Goal: Transaction & Acquisition: Purchase product/service

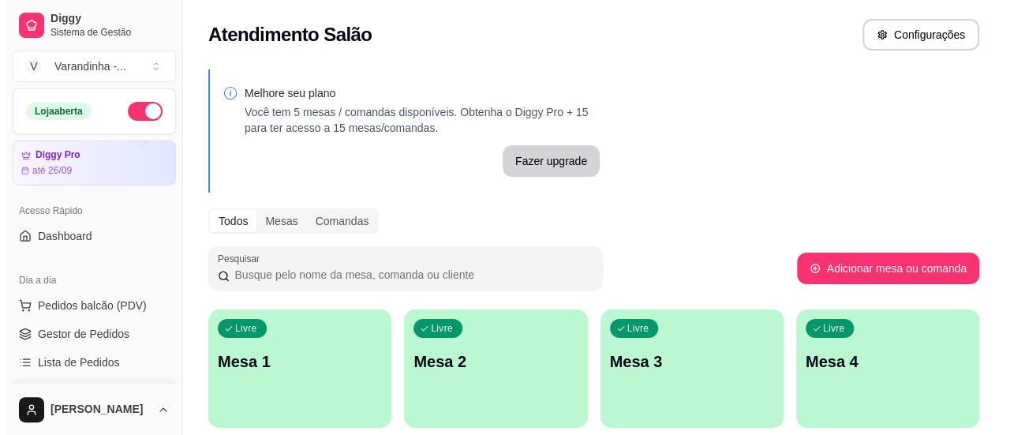
scroll to position [68, 0]
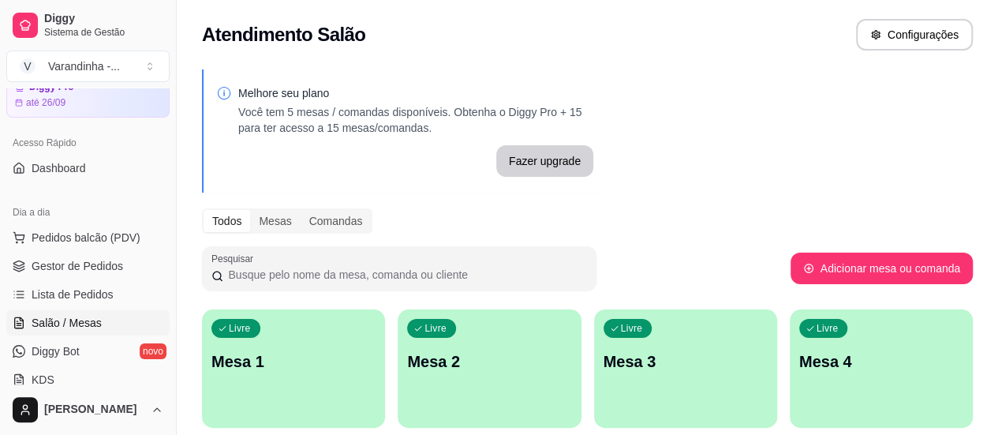
click at [322, 362] on p "Mesa 1" at bounding box center [293, 361] width 164 height 22
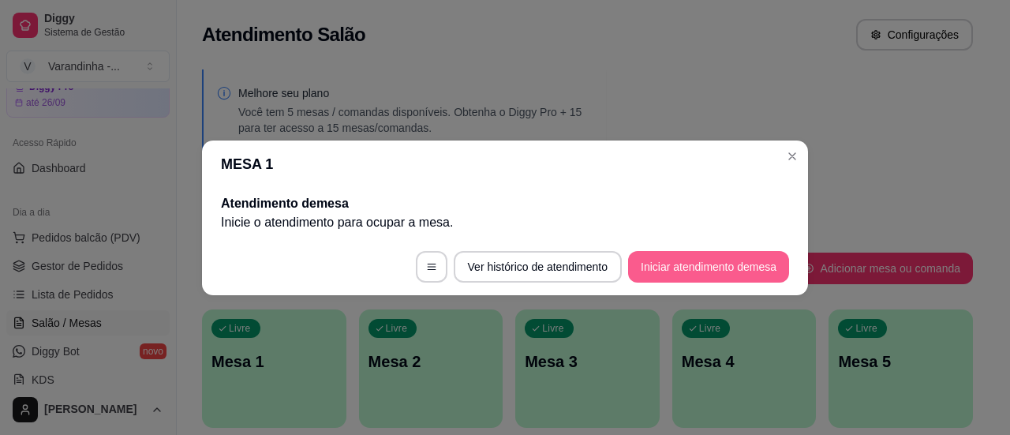
click at [713, 266] on button "Iniciar atendimento de mesa" at bounding box center [708, 267] width 161 height 32
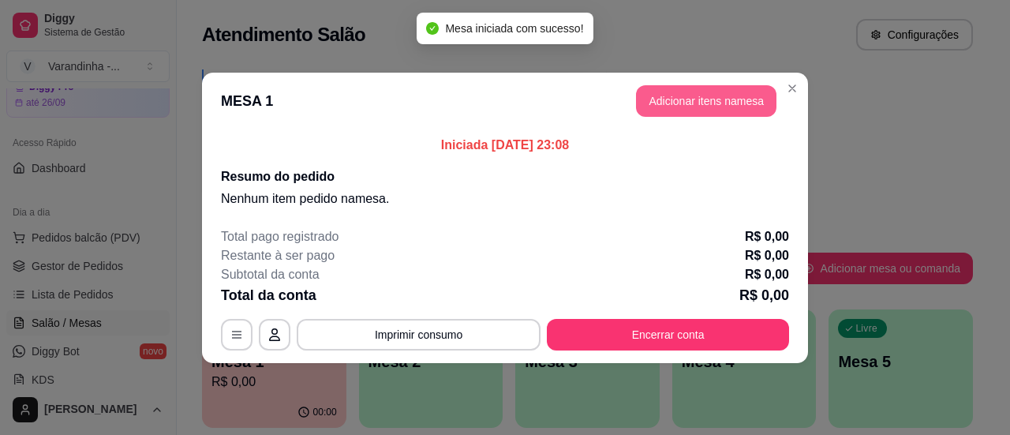
click at [705, 94] on button "Adicionar itens na mesa" at bounding box center [706, 101] width 140 height 32
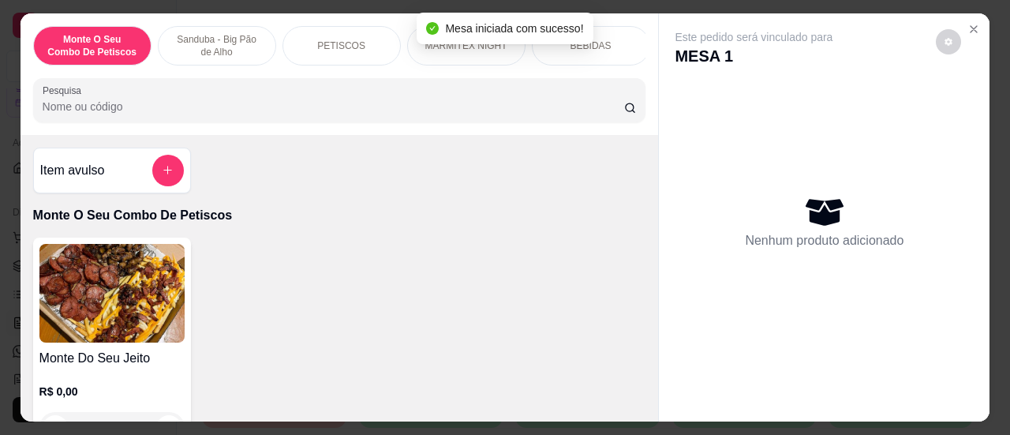
click at [432, 114] on input "Pesquisa" at bounding box center [334, 107] width 582 height 16
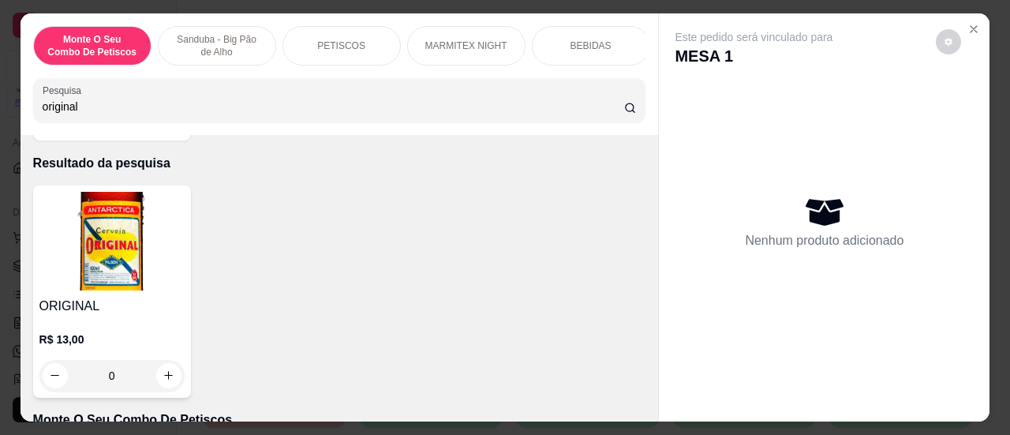
scroll to position [0, 0]
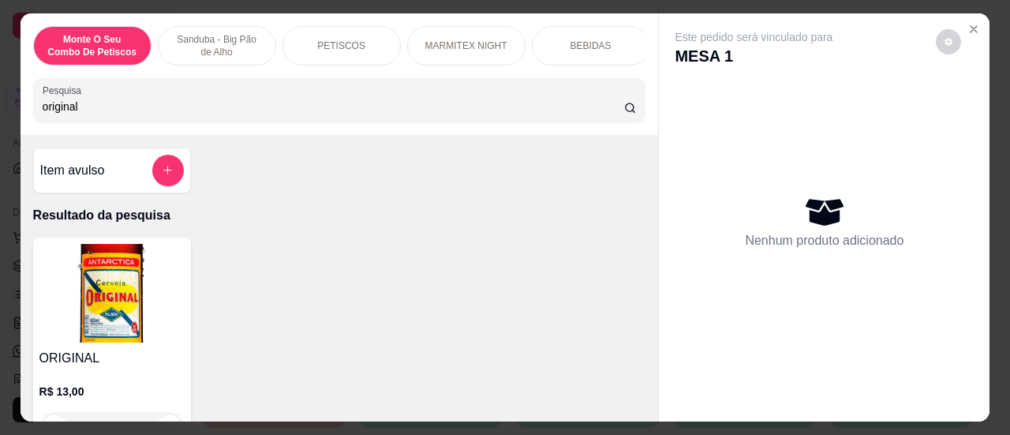
drag, startPoint x: 200, startPoint y: 113, endPoint x: 0, endPoint y: 99, distance: 200.9
click at [0, 99] on div "Monte O Seu Combo De Petiscos Sanduba - Big Pão de Alho PETISCOS MARMITEX NIGHT…" at bounding box center [505, 217] width 1010 height 435
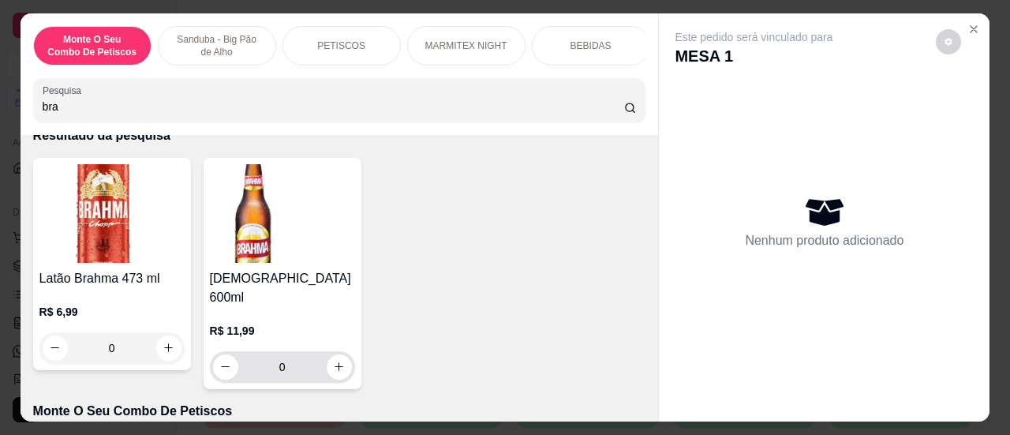
scroll to position [158, 0]
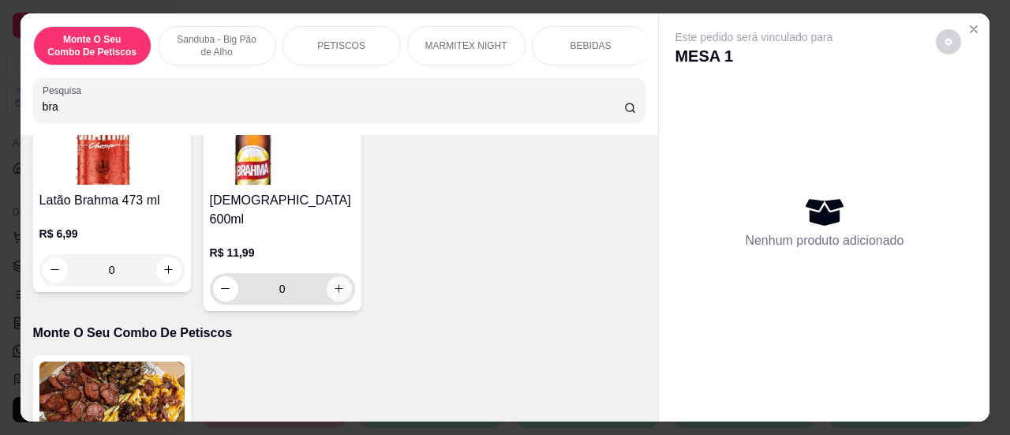
type input "bra"
click at [333, 282] on icon "increase-product-quantity" at bounding box center [339, 288] width 12 height 12
type input "1"
click at [333, 282] on icon "increase-product-quantity" at bounding box center [339, 288] width 12 height 12
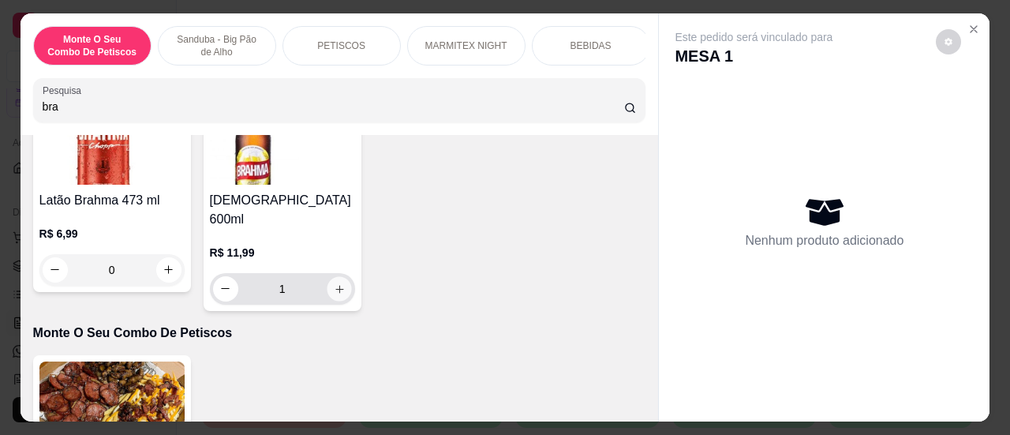
type input "2"
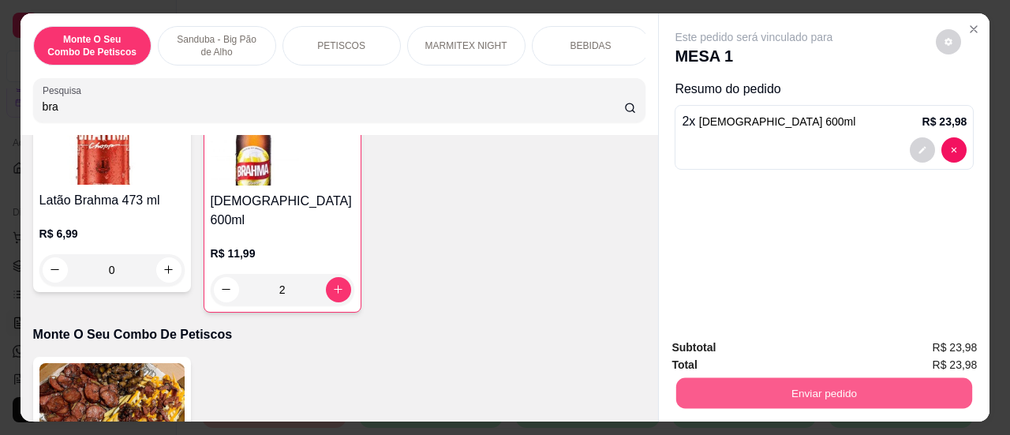
click at [756, 378] on button "Enviar pedido" at bounding box center [824, 393] width 296 height 31
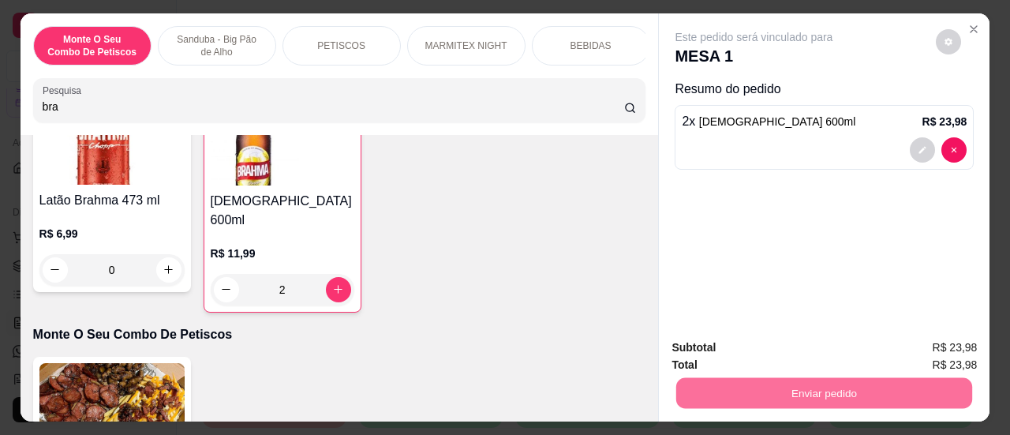
click at [889, 338] on button "Sim, quero registrar" at bounding box center [922, 349] width 118 height 30
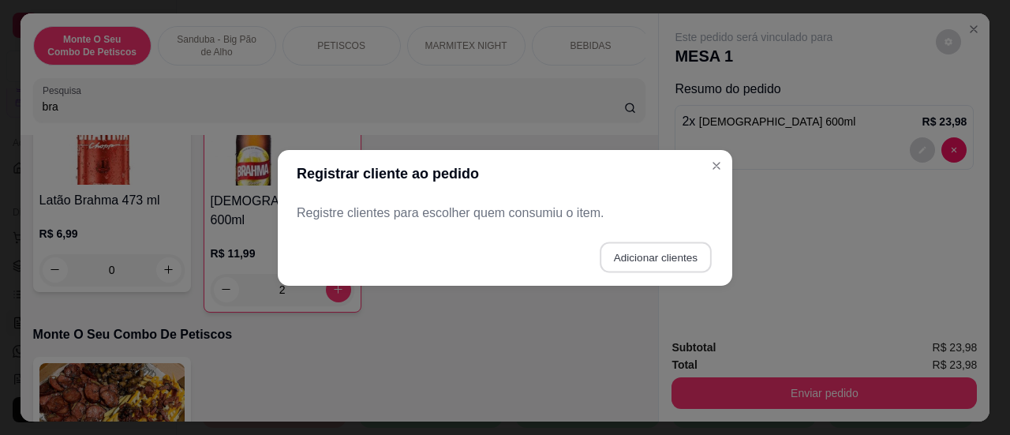
click at [669, 250] on button "Adicionar clientes" at bounding box center [655, 256] width 111 height 31
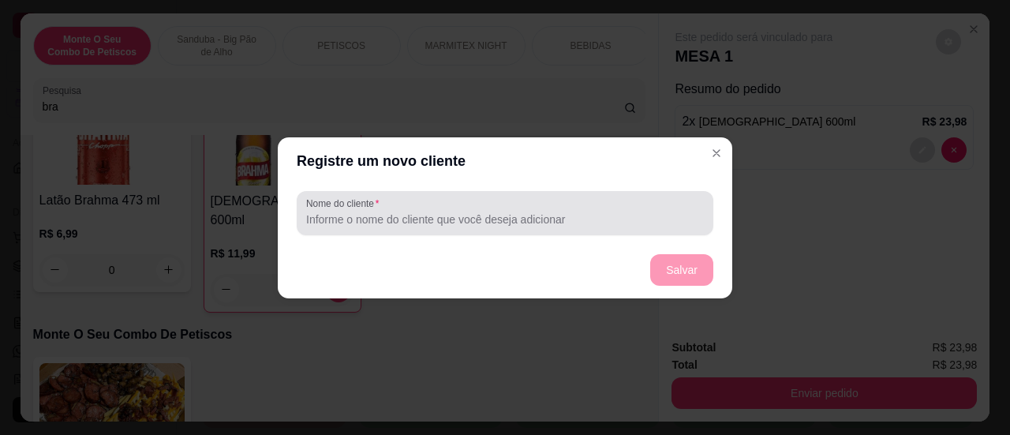
click at [585, 219] on input "Nome do cliente" at bounding box center [505, 219] width 398 height 16
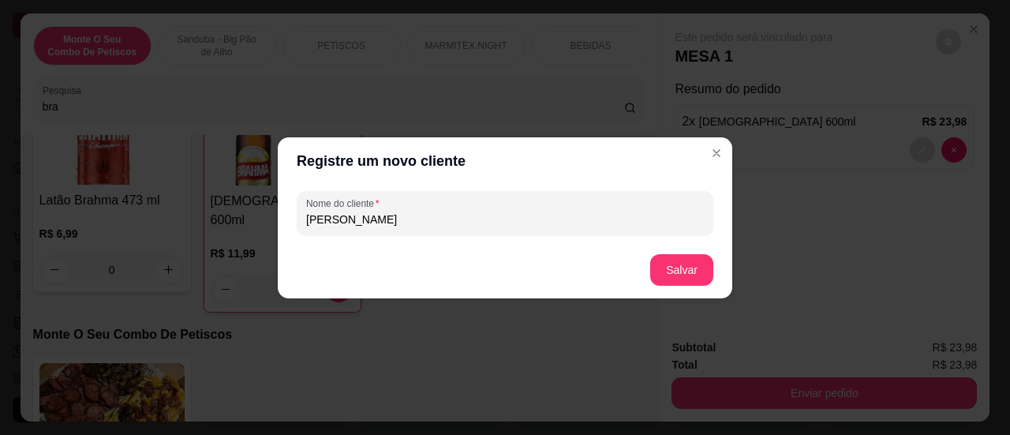
type input "[PERSON_NAME]"
click at [671, 276] on button "Salvar" at bounding box center [682, 269] width 62 height 31
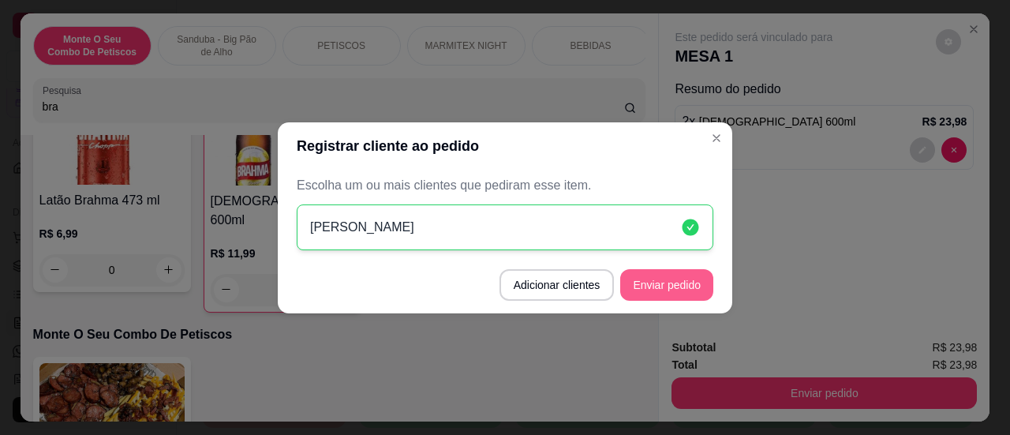
click at [645, 284] on button "Enviar pedido" at bounding box center [666, 285] width 93 height 32
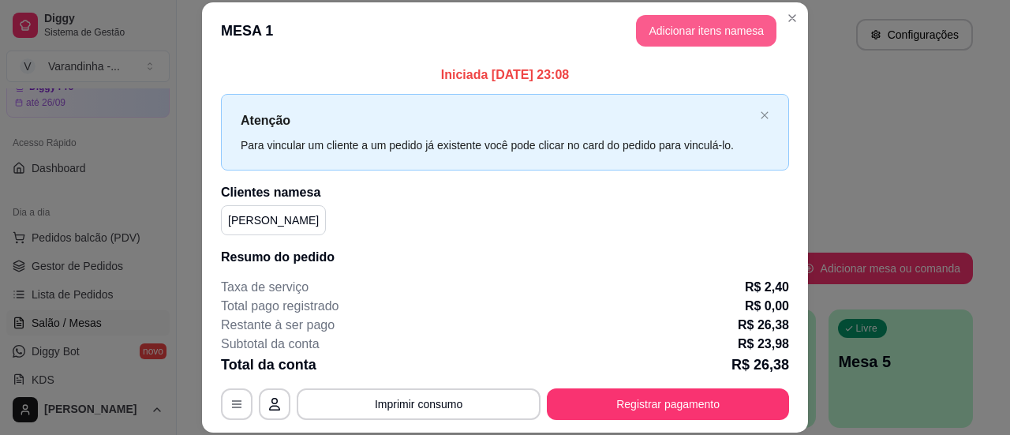
click at [730, 25] on button "Adicionar itens na mesa" at bounding box center [706, 31] width 140 height 32
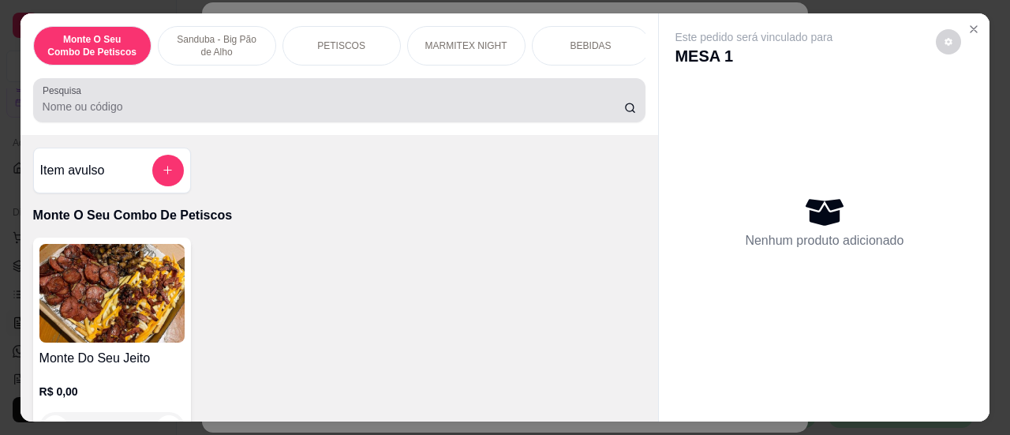
click at [345, 114] on input "Pesquisa" at bounding box center [334, 107] width 582 height 16
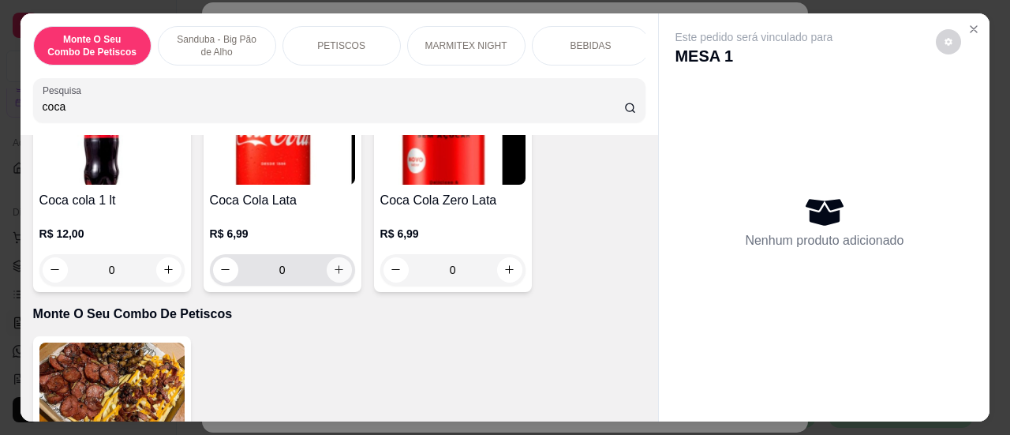
type input "coca"
click at [335, 273] on icon "increase-product-quantity" at bounding box center [339, 269] width 8 height 8
type input "1"
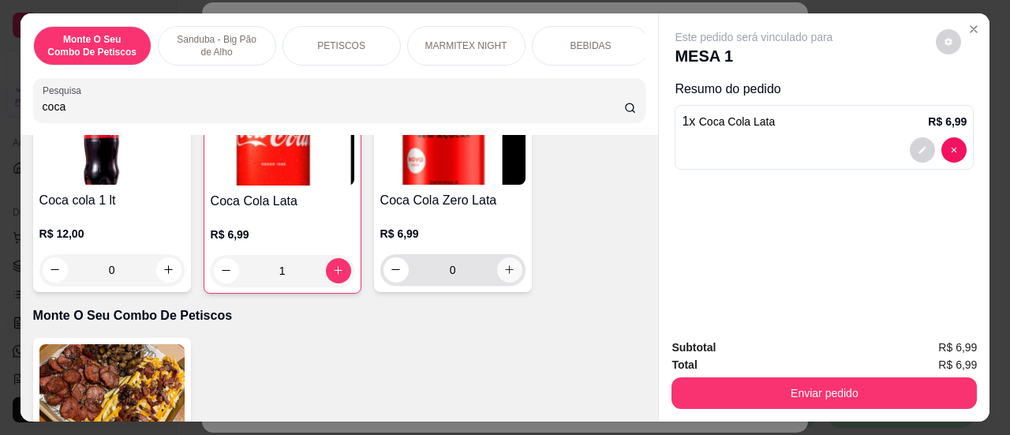
click at [503, 282] on button "increase-product-quantity" at bounding box center [509, 269] width 25 height 25
type input "1"
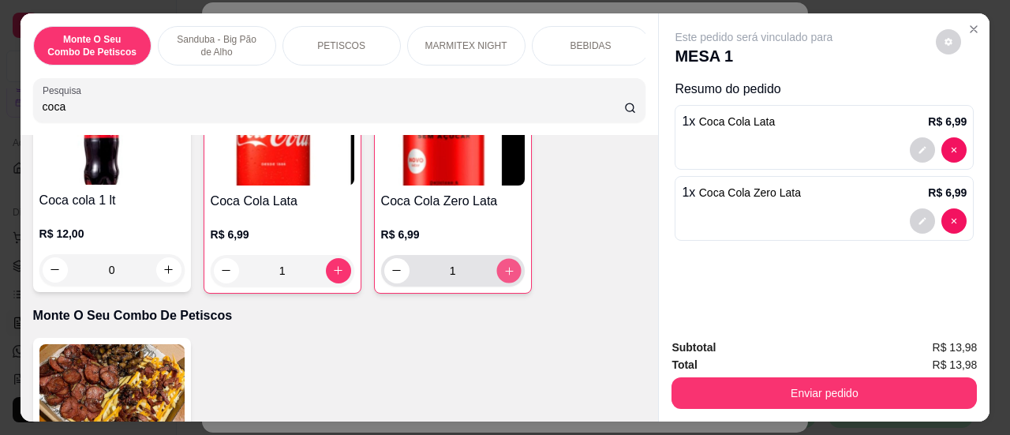
click at [503, 282] on button "increase-product-quantity" at bounding box center [508, 270] width 24 height 24
type input "2"
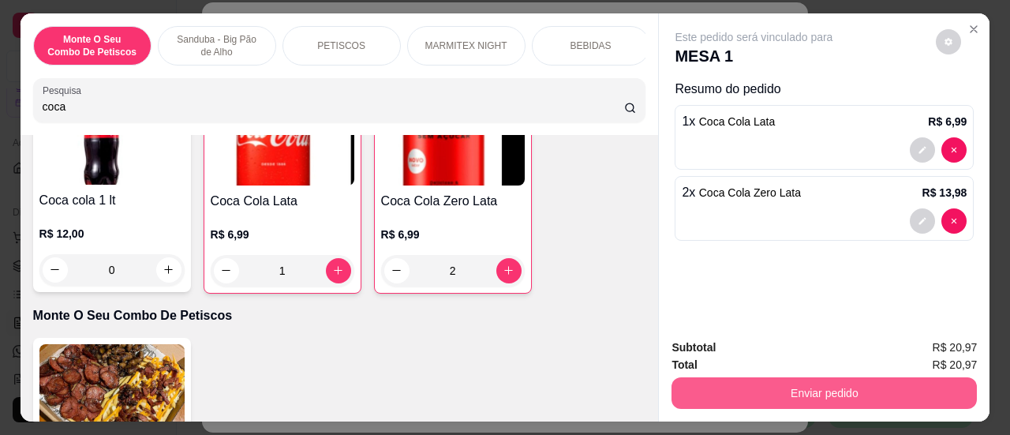
click at [807, 384] on button "Enviar pedido" at bounding box center [823, 393] width 305 height 32
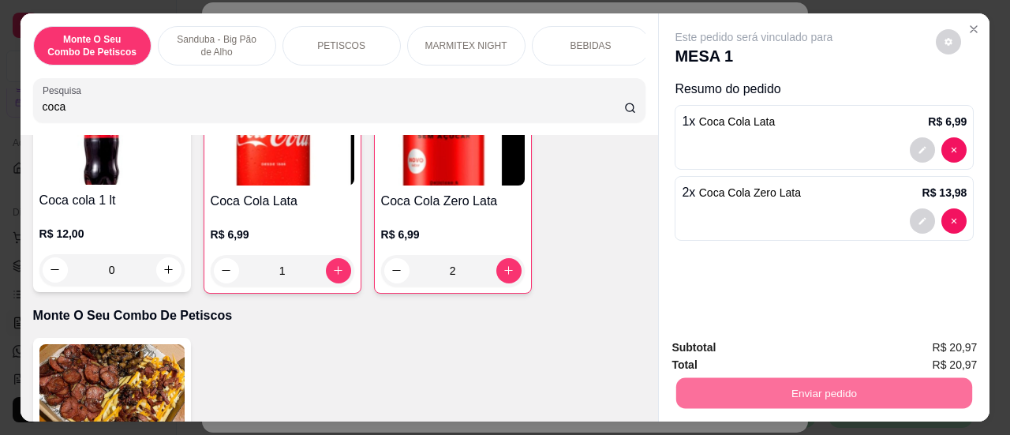
click at [961, 347] on button "Sim, quero registrar" at bounding box center [922, 349] width 118 height 30
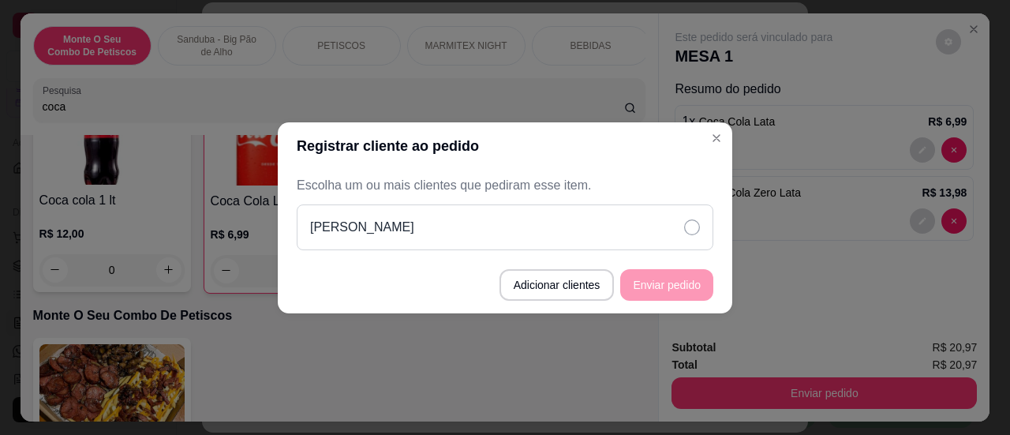
click at [686, 226] on icon at bounding box center [692, 227] width 16 height 16
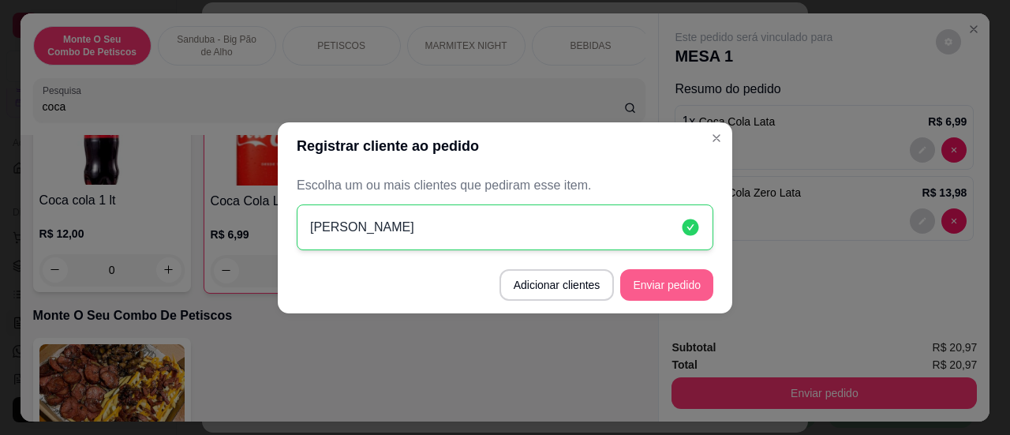
click at [679, 282] on button "Enviar pedido" at bounding box center [666, 285] width 93 height 32
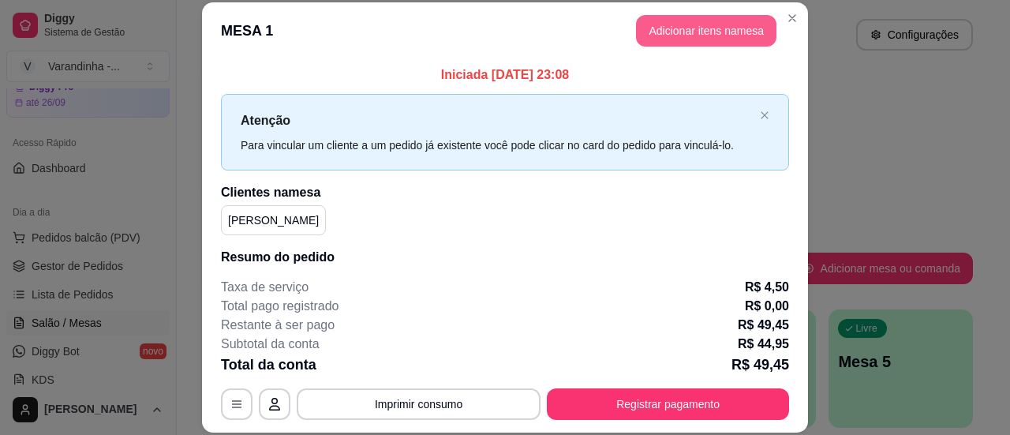
click at [689, 37] on button "Adicionar itens na mesa" at bounding box center [706, 31] width 140 height 32
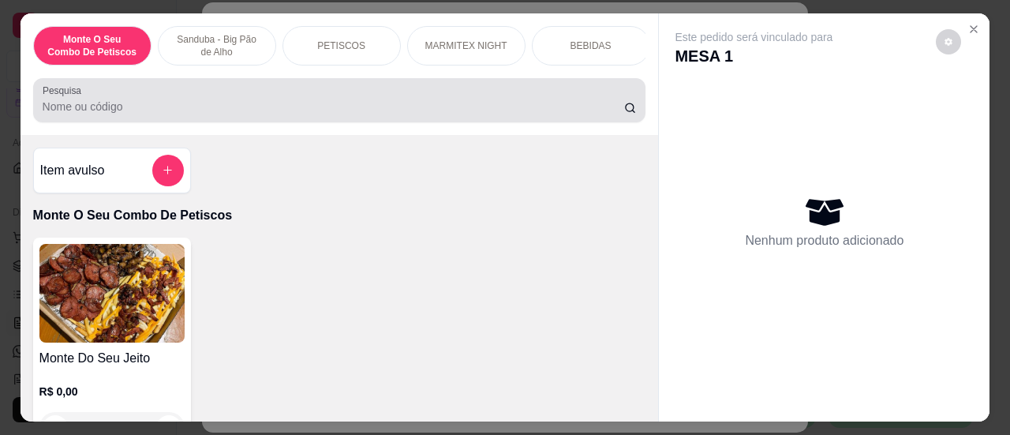
click at [473, 114] on input "Pesquisa" at bounding box center [334, 107] width 582 height 16
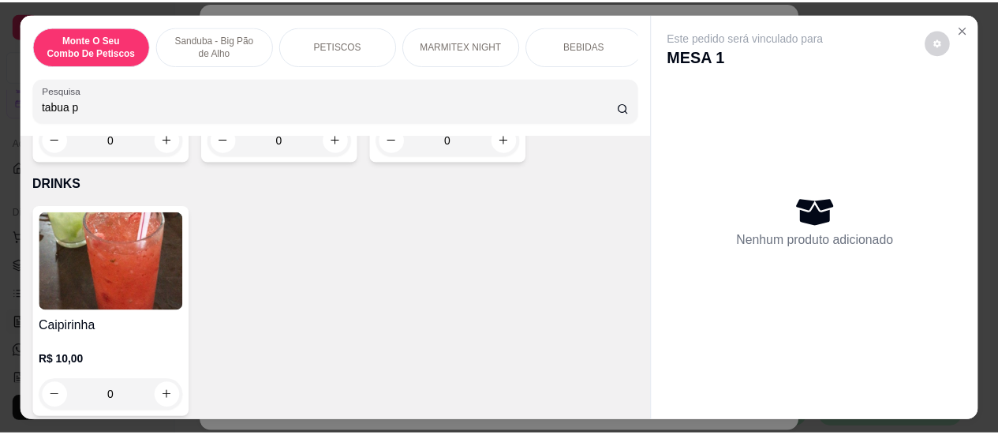
scroll to position [3383, 0]
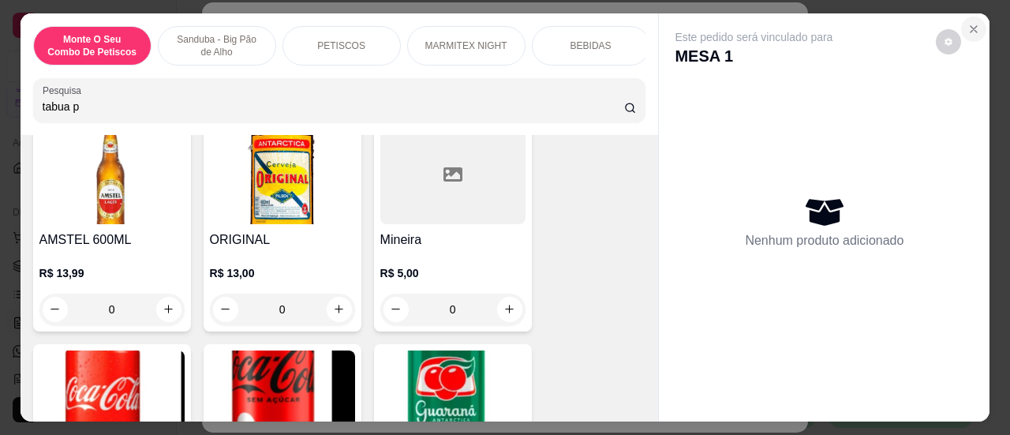
type input "tabua p"
click at [971, 23] on icon "Close" at bounding box center [973, 29] width 13 height 13
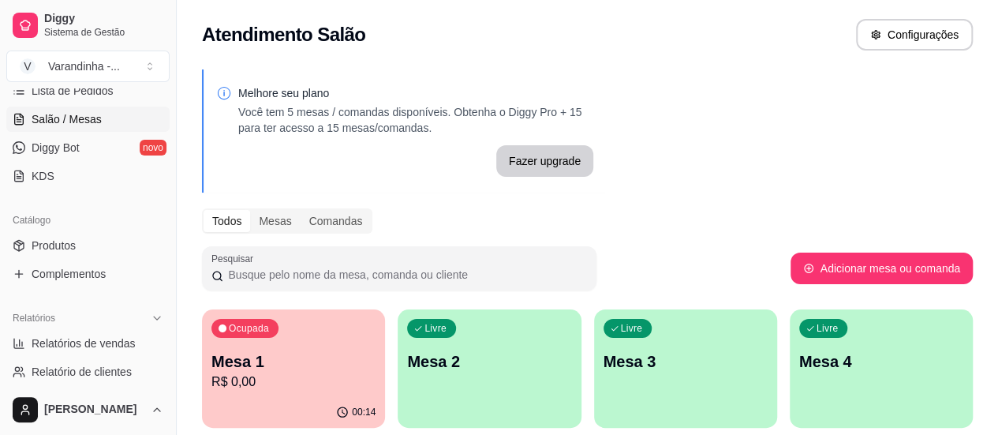
scroll to position [305, 0]
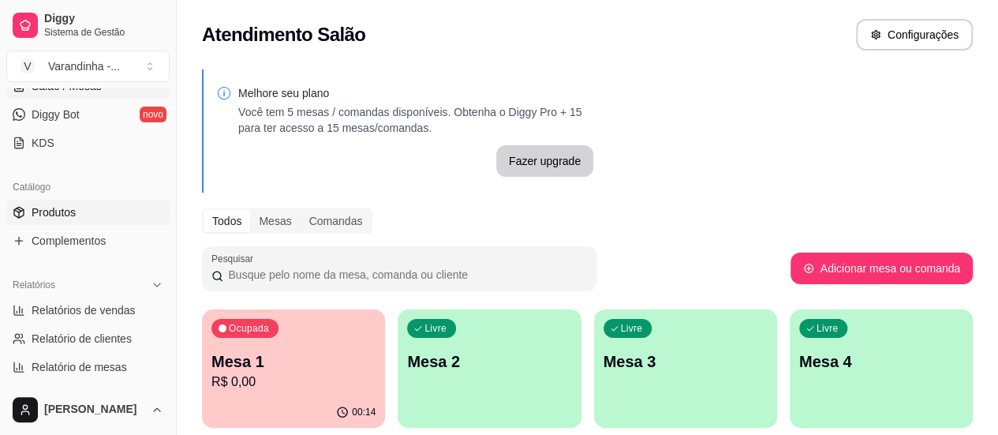
click at [92, 217] on link "Produtos" at bounding box center [87, 212] width 163 height 25
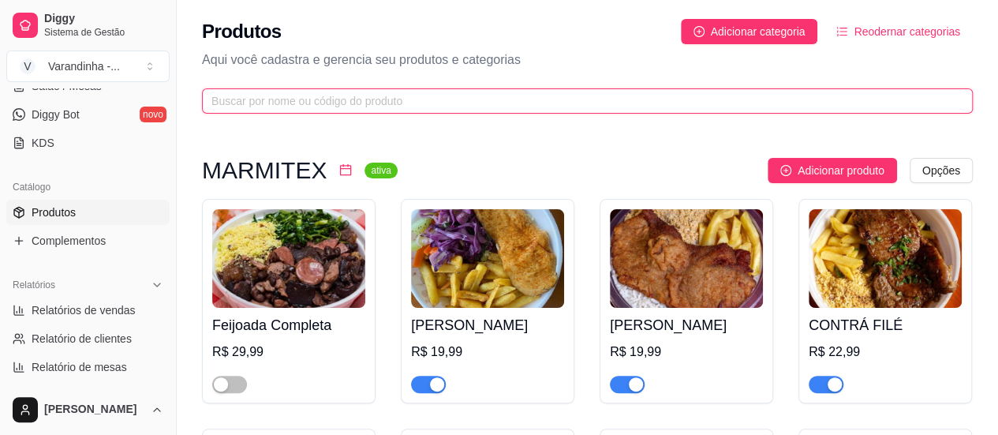
click at [420, 95] on input "text" at bounding box center [580, 100] width 739 height 17
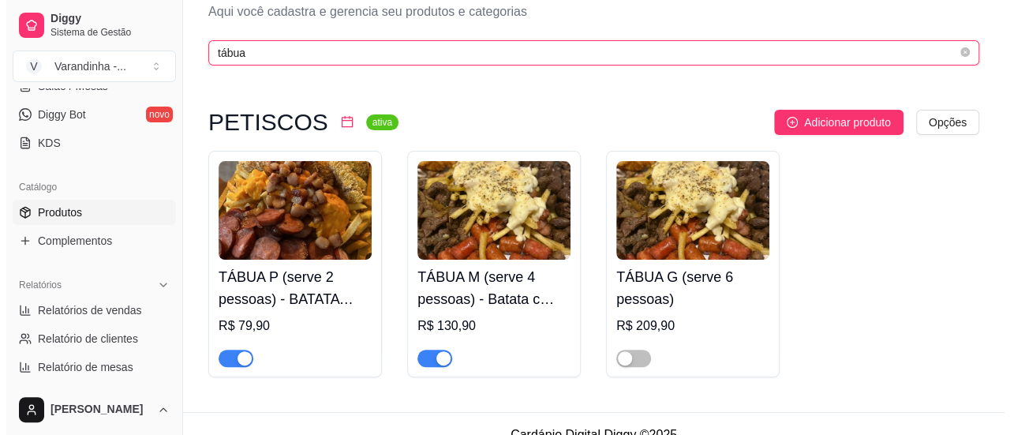
scroll to position [69, 0]
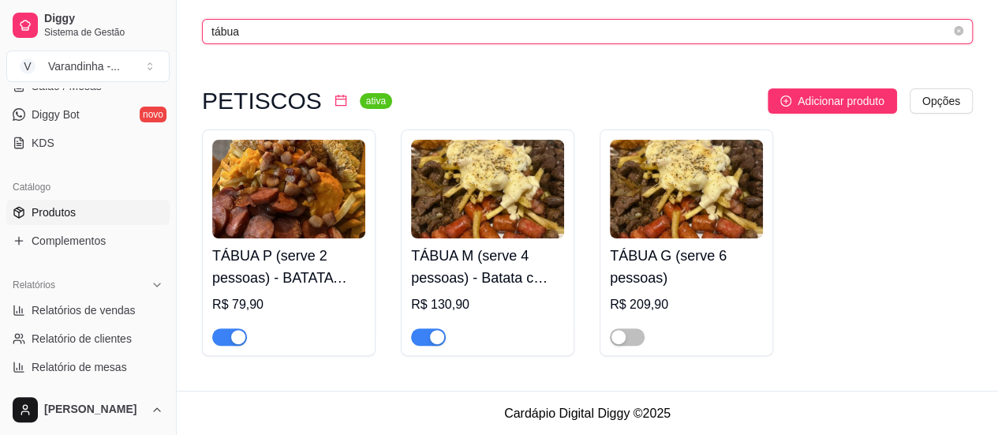
type input "tábua"
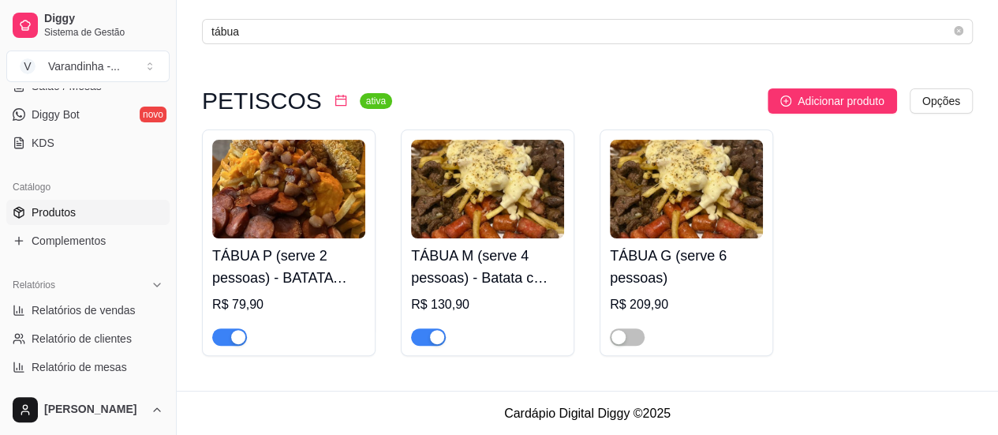
click at [263, 256] on h4 "TÁBUA P (serve 2 pessoas) - BATATA RECHEADA COM CHEDDAR E BACON 500g, LINGUIÇA …" at bounding box center [288, 267] width 153 height 44
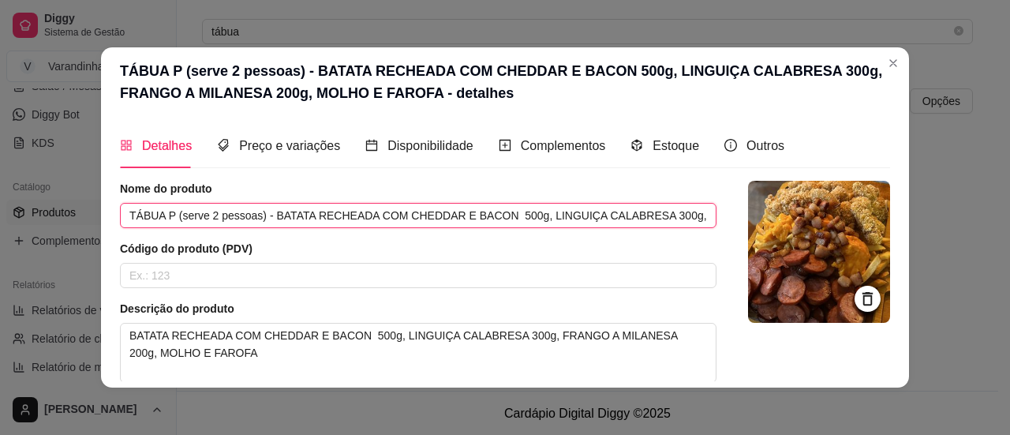
scroll to position [0, 204]
drag, startPoint x: 626, startPoint y: 214, endPoint x: 780, endPoint y: 243, distance: 155.8
click at [780, 243] on div "Nome do produto TÁBUA P (serve 2 pessoas) - BATATA RECHEADA COM CHEDDAR E BACON…" at bounding box center [505, 361] width 770 height 360
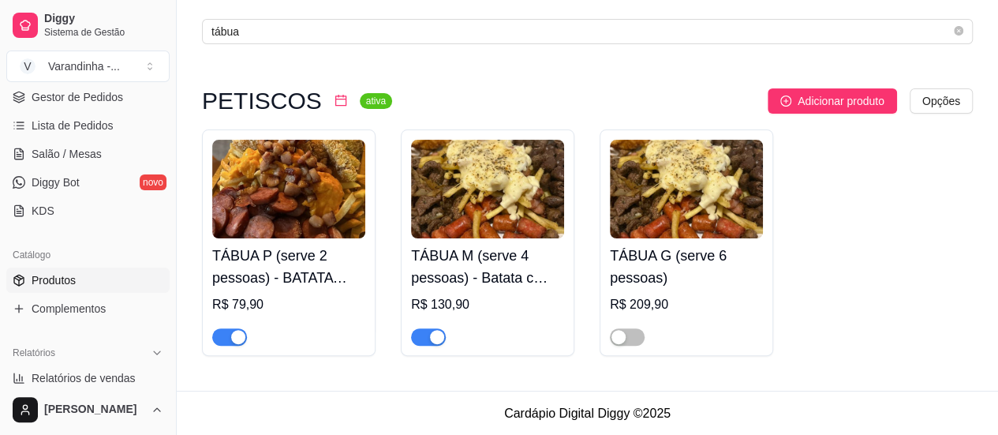
scroll to position [158, 0]
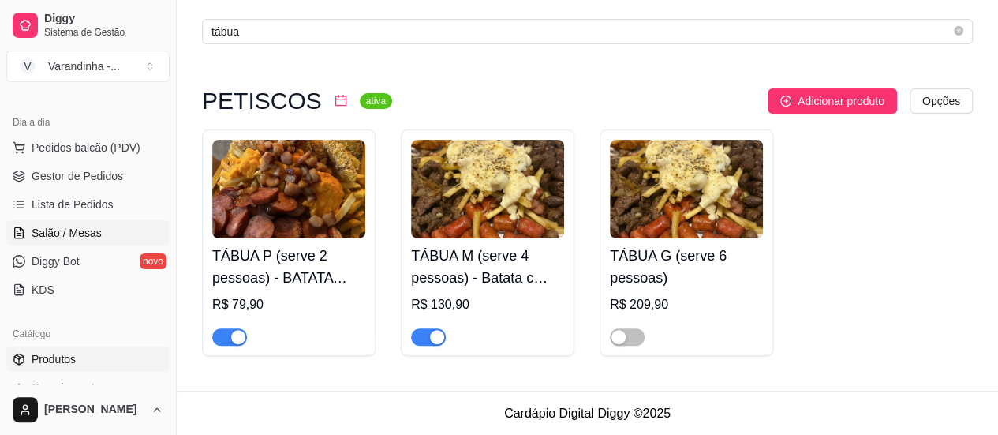
click at [87, 231] on span "Salão / Mesas" at bounding box center [67, 233] width 70 height 16
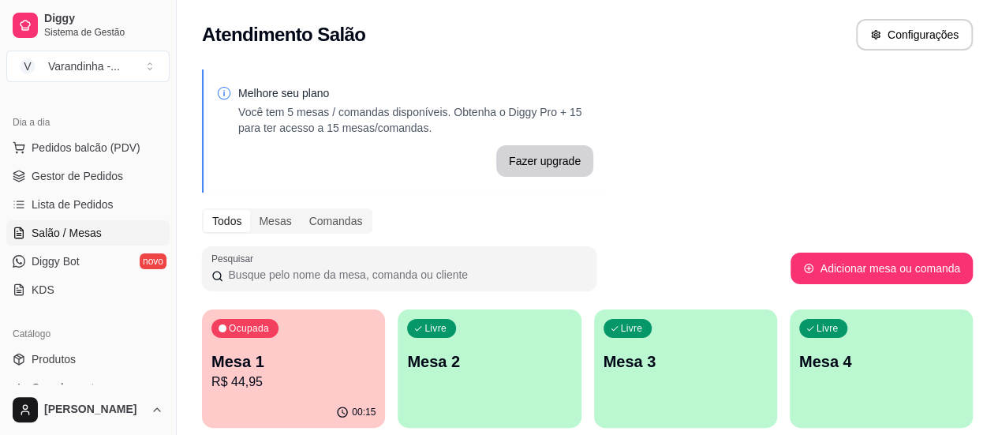
click at [275, 372] on p "R$ 44,95" at bounding box center [293, 381] width 164 height 19
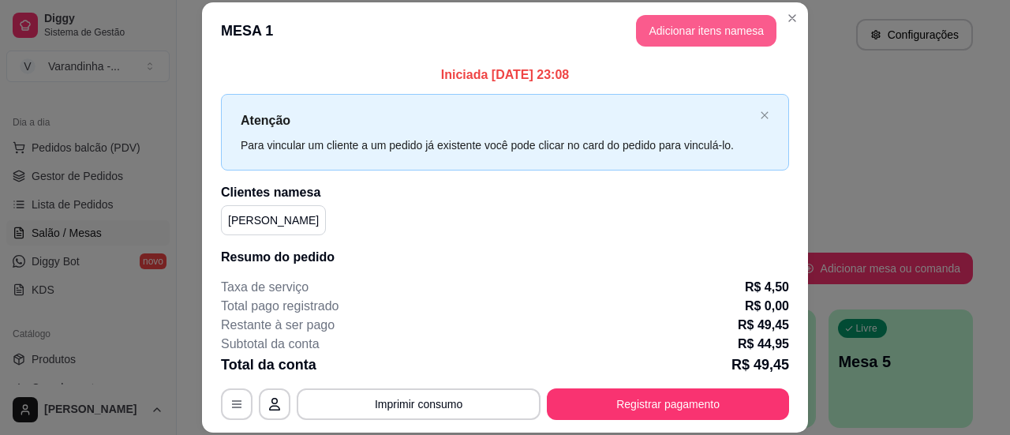
click at [651, 30] on button "Adicionar itens na mesa" at bounding box center [706, 31] width 140 height 32
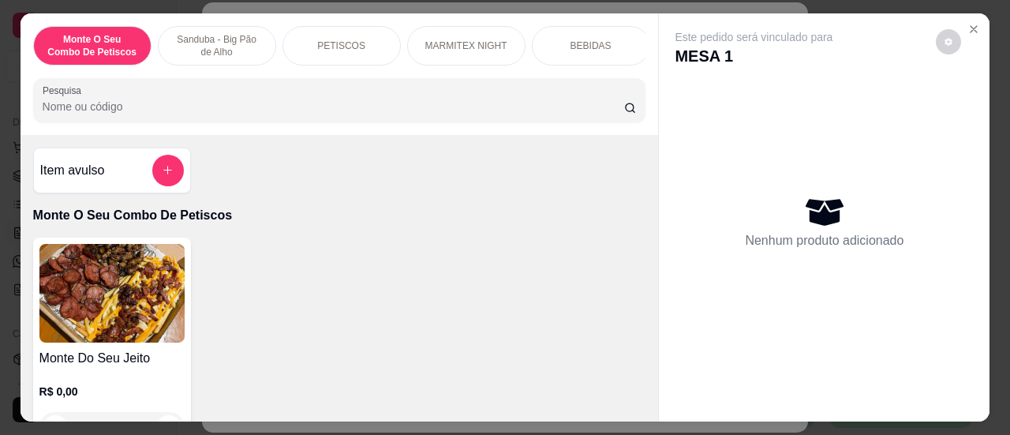
click at [449, 127] on div "Monte O Seu Combo De Petiscos Sanduba - Big Pão de Alho PETISCOS MARMITEX NIGHT…" at bounding box center [340, 74] width 638 height 122
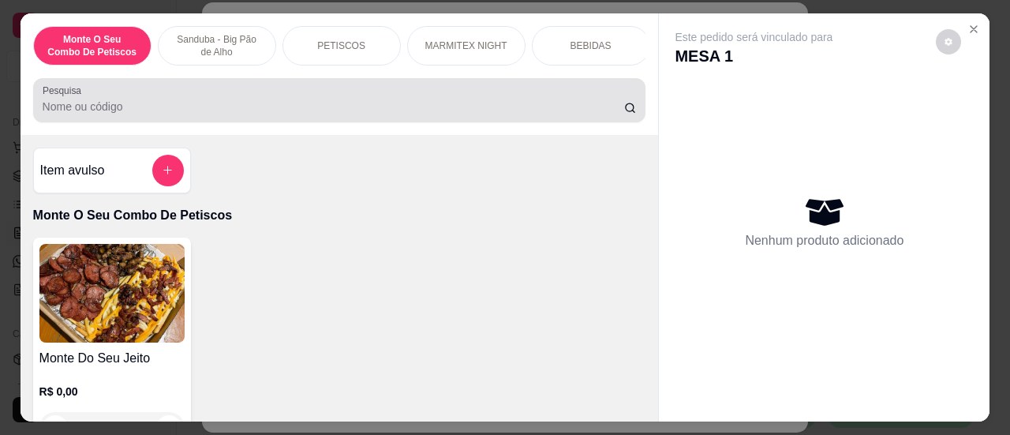
click at [449, 121] on div "Pesquisa" at bounding box center [339, 100] width 613 height 44
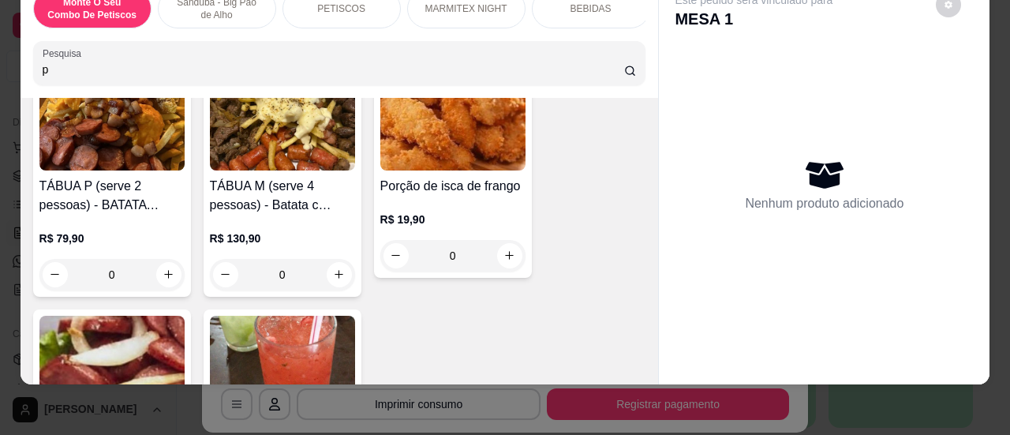
scroll to position [631, 0]
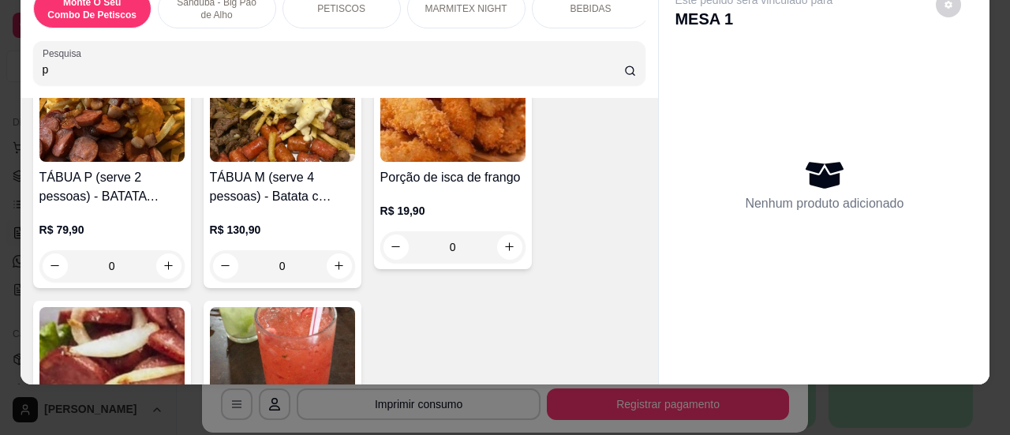
type input "p"
click at [169, 261] on div "0" at bounding box center [111, 266] width 145 height 32
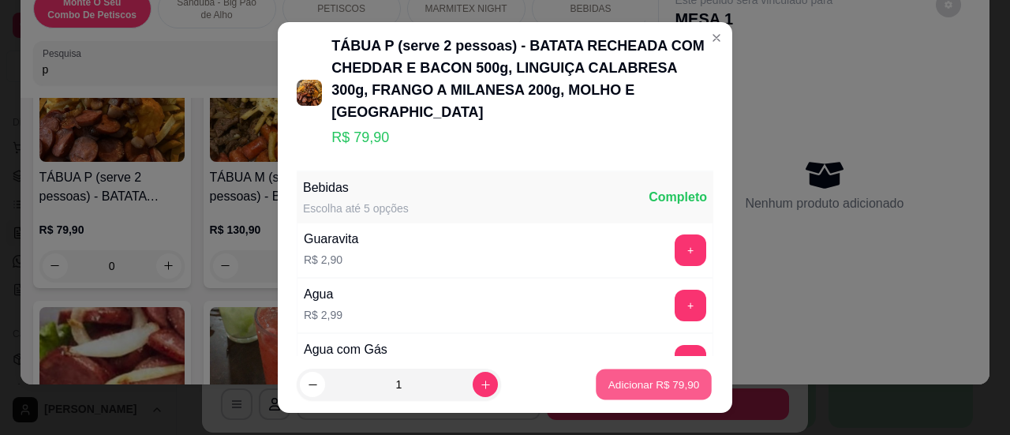
click at [634, 383] on p "Adicionar R$ 79,90" at bounding box center [654, 384] width 92 height 15
type input "1"
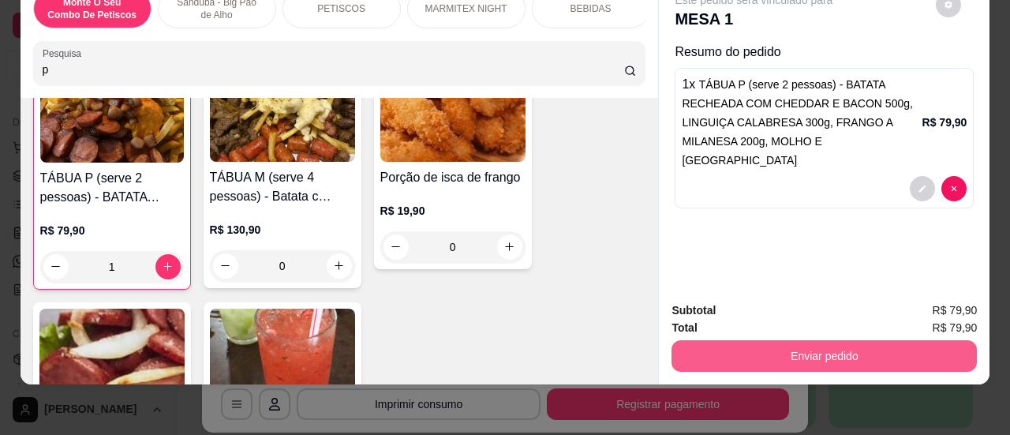
click at [742, 351] on button "Enviar pedido" at bounding box center [823, 356] width 305 height 32
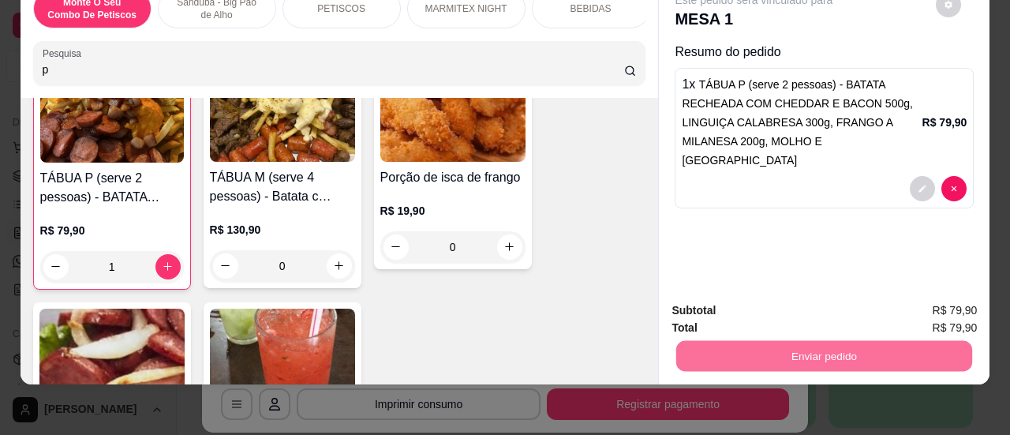
click at [916, 304] on button "Sim, quero registrar" at bounding box center [922, 305] width 118 height 30
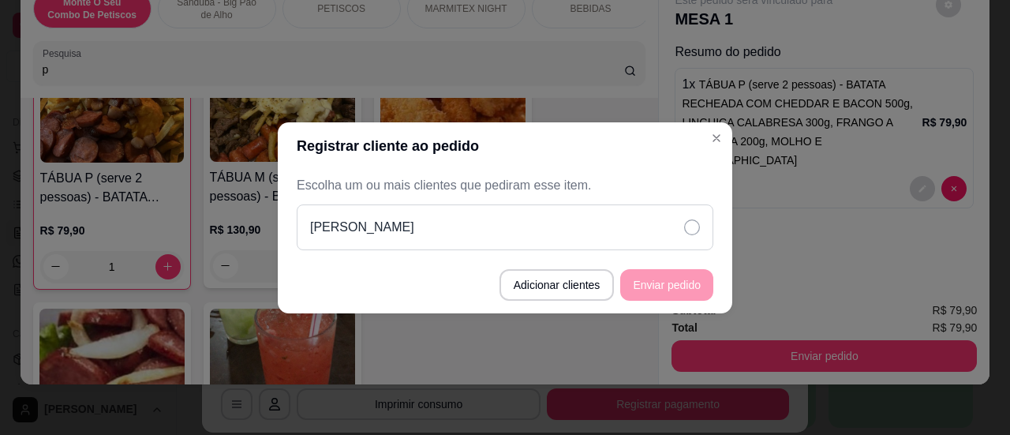
click at [658, 228] on div "[PERSON_NAME]" at bounding box center [505, 227] width 417 height 46
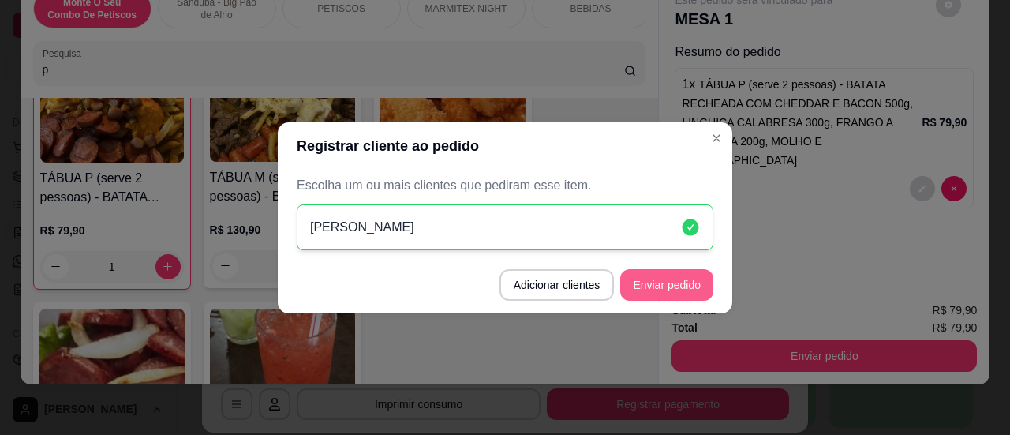
click at [680, 282] on button "Enviar pedido" at bounding box center [666, 285] width 93 height 32
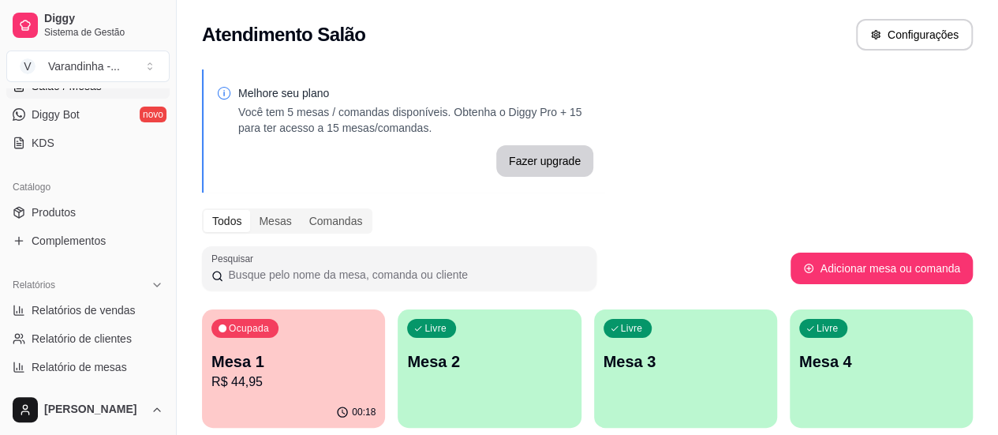
scroll to position [316, 0]
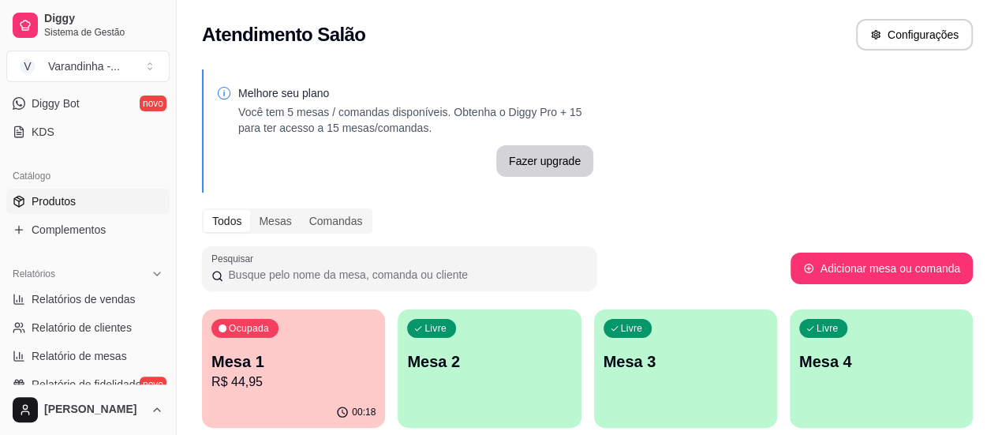
click at [69, 203] on span "Produtos" at bounding box center [54, 201] width 44 height 16
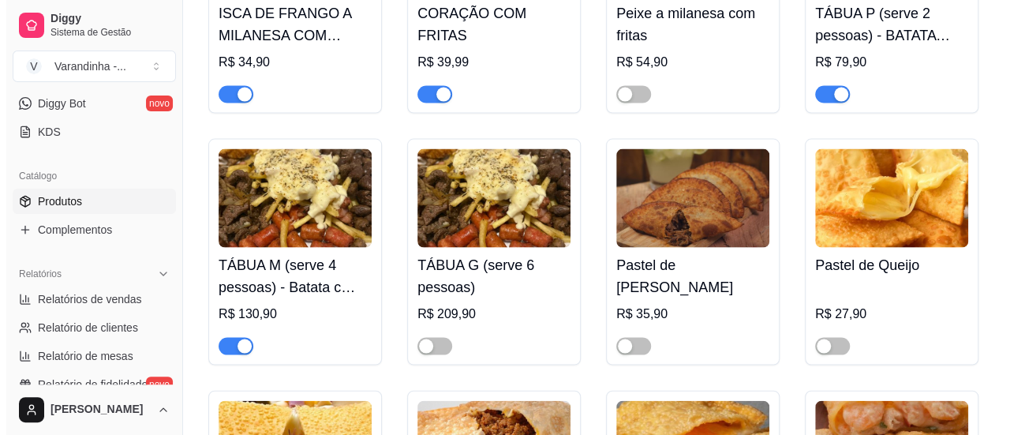
scroll to position [4419, 0]
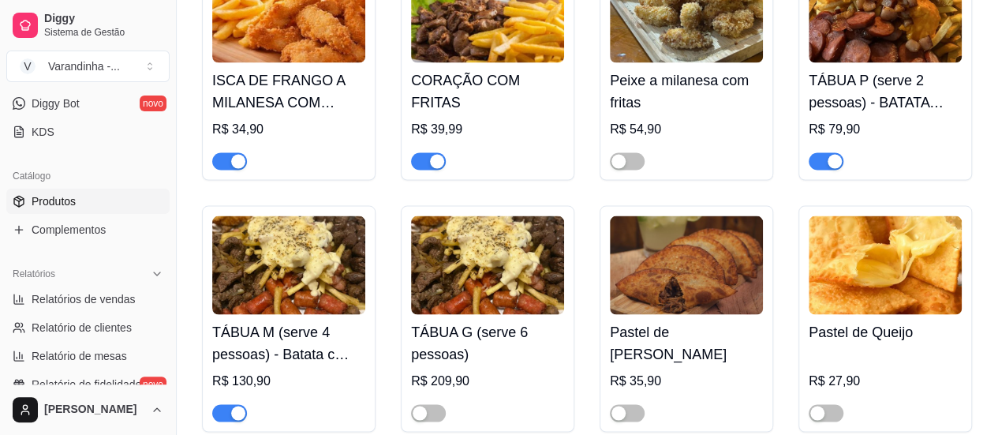
click at [840, 92] on h4 "TÁBUA P (serve 2 pessoas) - BATATA RECHEADA COM CHEDDAR E BACON 500g, LINGUIÇA …" at bounding box center [885, 91] width 153 height 44
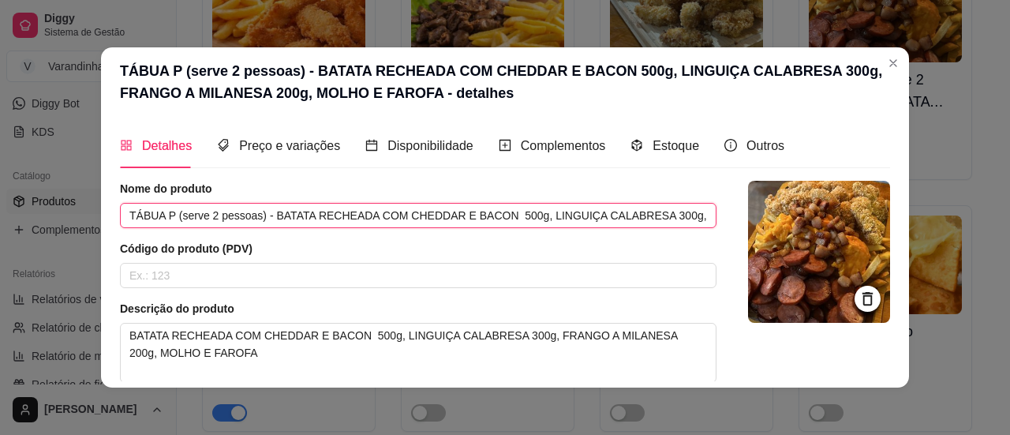
drag, startPoint x: 328, startPoint y: 218, endPoint x: 516, endPoint y: 215, distance: 187.8
click at [516, 215] on input "TÁBUA P (serve 2 pessoas) - BATATA RECHEADA COM CHEDDAR E BACON 500g, LINGUIÇA …" at bounding box center [418, 215] width 597 height 25
drag, startPoint x: 614, startPoint y: 217, endPoint x: 693, endPoint y: 217, distance: 78.9
click at [693, 217] on input "TÁBUA P (serve 2 pessoas) - BATATA RECHEADA COM CHEDDAR E BACON 500g, LINGUIÇA …" at bounding box center [418, 215] width 597 height 25
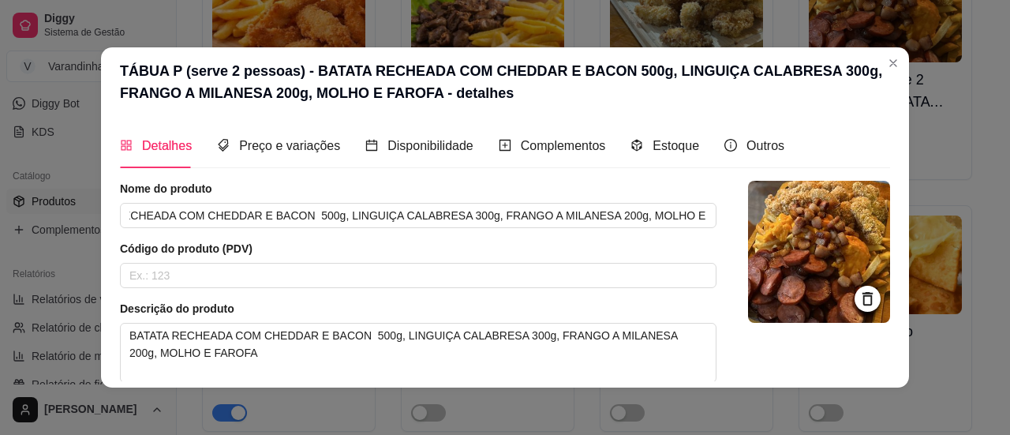
click at [541, 236] on div "Nome do produto TÁBUA P (serve 2 pessoas) - BATATA RECHEADA COM CHEDDAR E BACON…" at bounding box center [418, 361] width 597 height 360
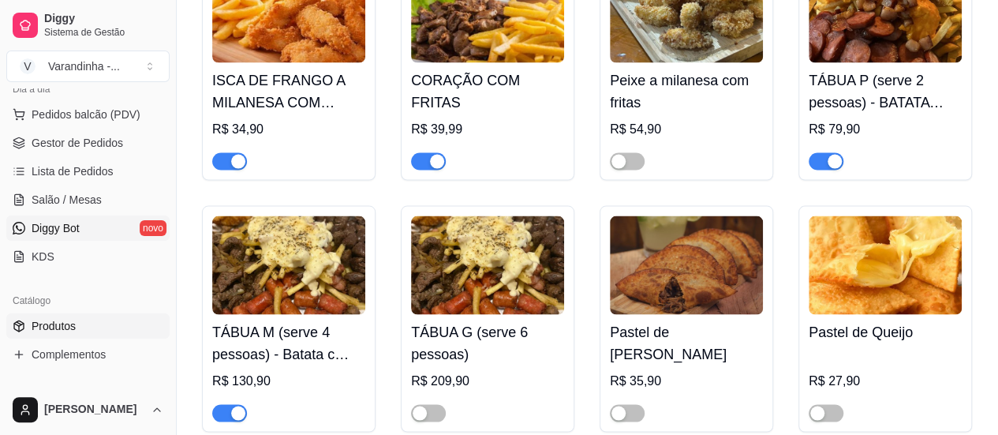
scroll to position [237, 0]
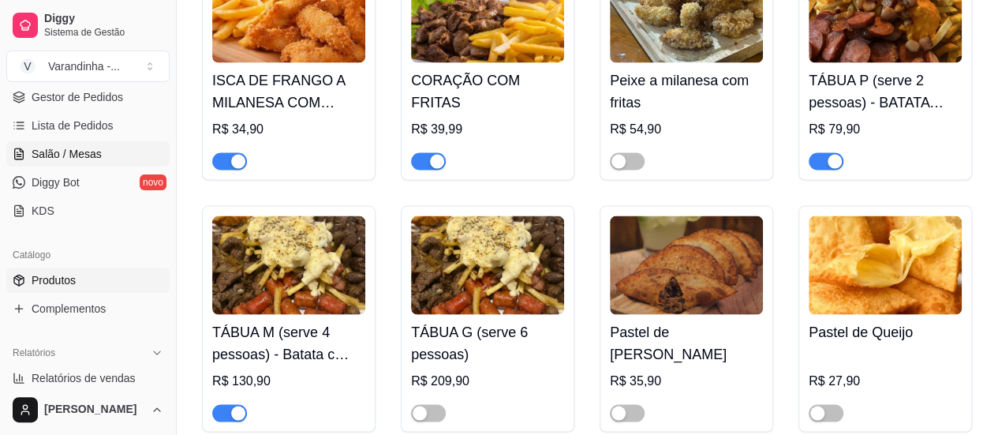
click at [90, 159] on span "Salão / Mesas" at bounding box center [67, 154] width 70 height 16
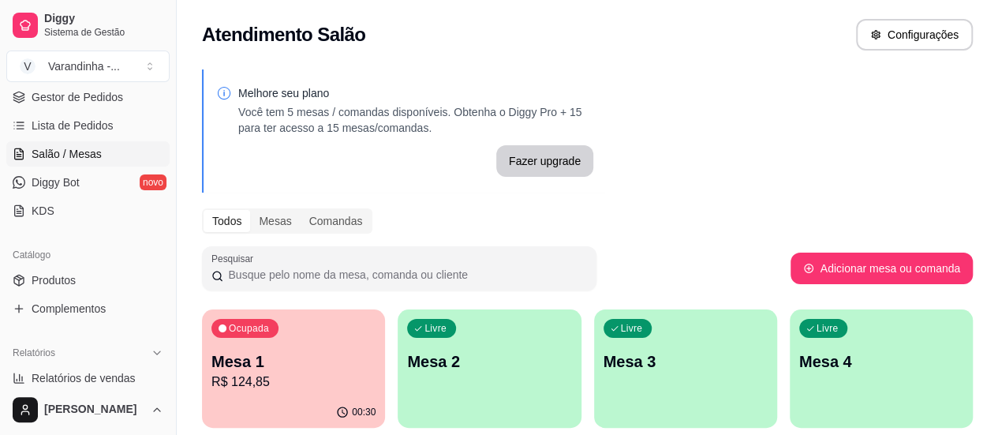
click at [245, 353] on p "Mesa 1" at bounding box center [293, 361] width 164 height 22
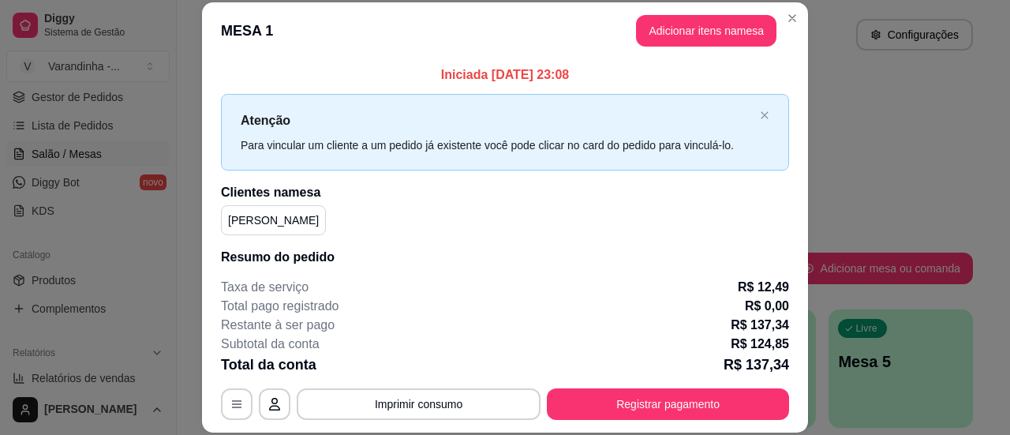
click at [667, 39] on button "Adicionar itens na mesa" at bounding box center [706, 31] width 140 height 32
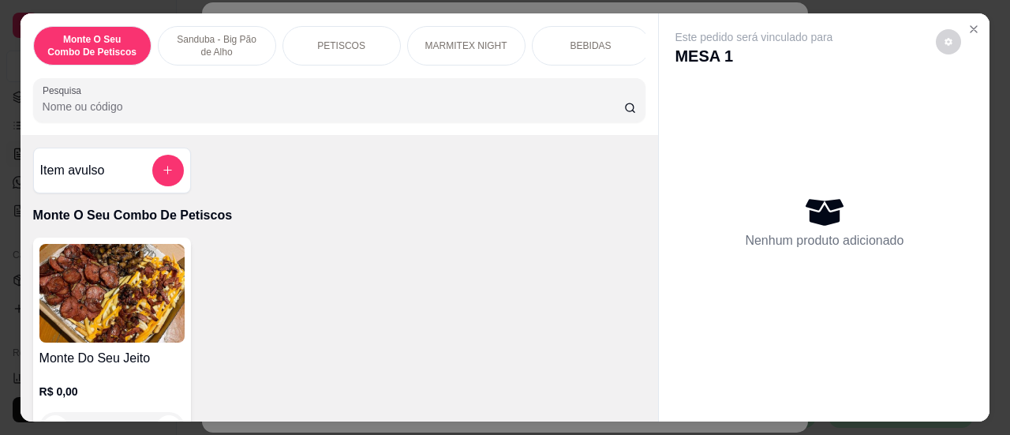
click at [573, 111] on input "Pesquisa" at bounding box center [334, 107] width 582 height 16
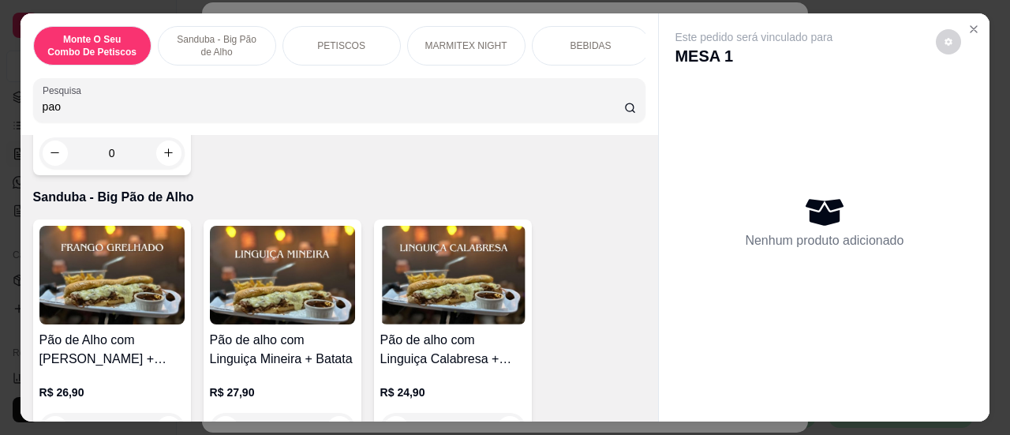
scroll to position [395, 0]
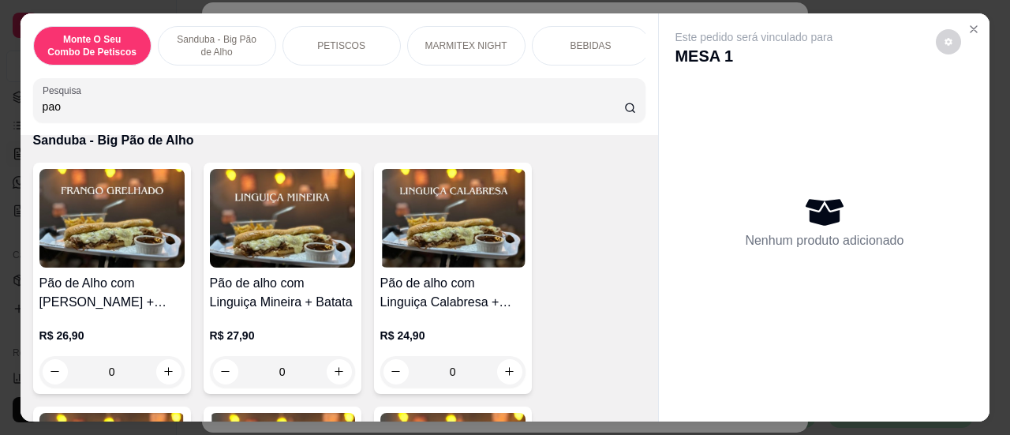
click at [297, 106] on input "pao" at bounding box center [334, 107] width 582 height 16
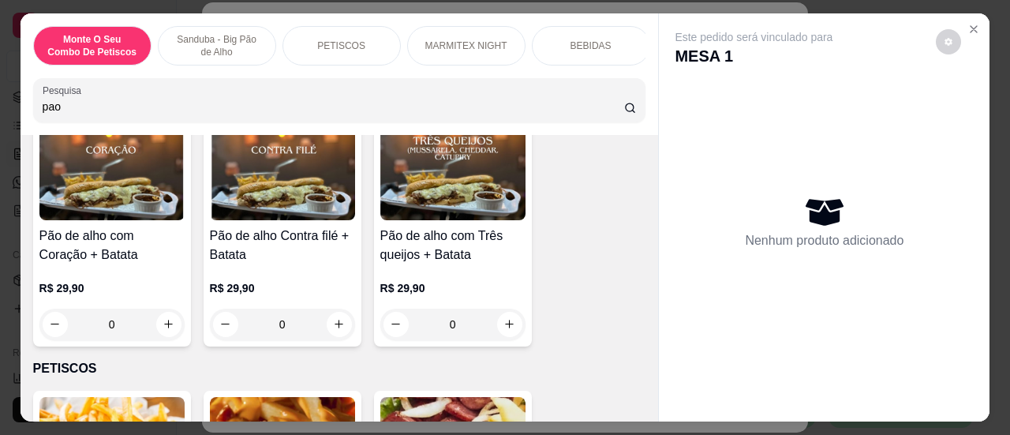
scroll to position [710, 0]
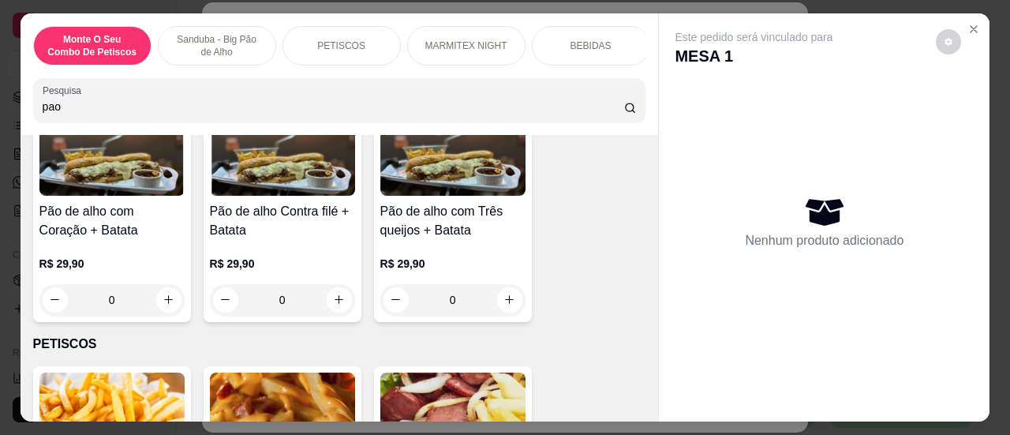
type input "pao"
click at [333, 303] on div "0" at bounding box center [282, 300] width 145 height 32
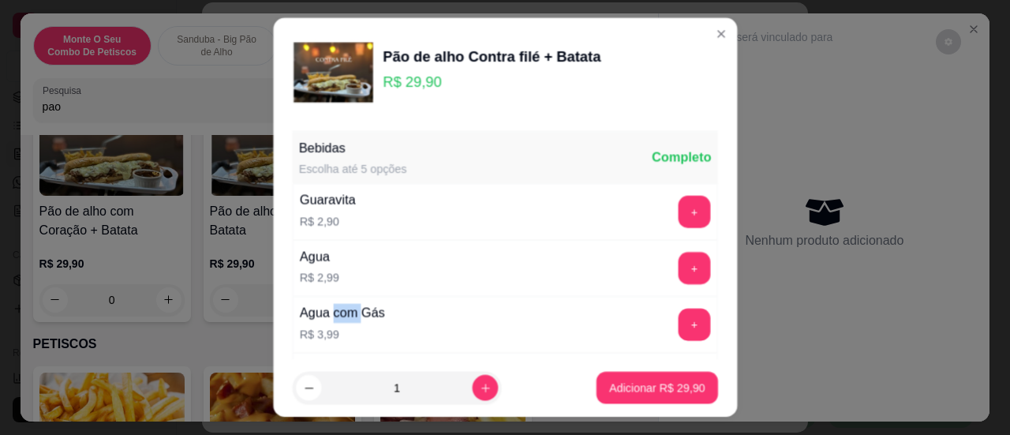
click at [333, 304] on div "Agua com Gás" at bounding box center [342, 314] width 85 height 20
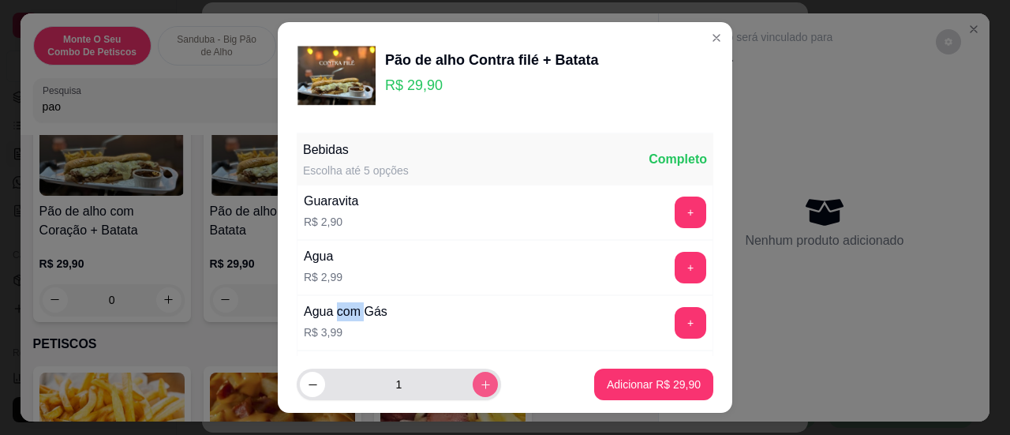
click at [473, 386] on button "increase-product-quantity" at bounding box center [485, 384] width 25 height 25
type input "2"
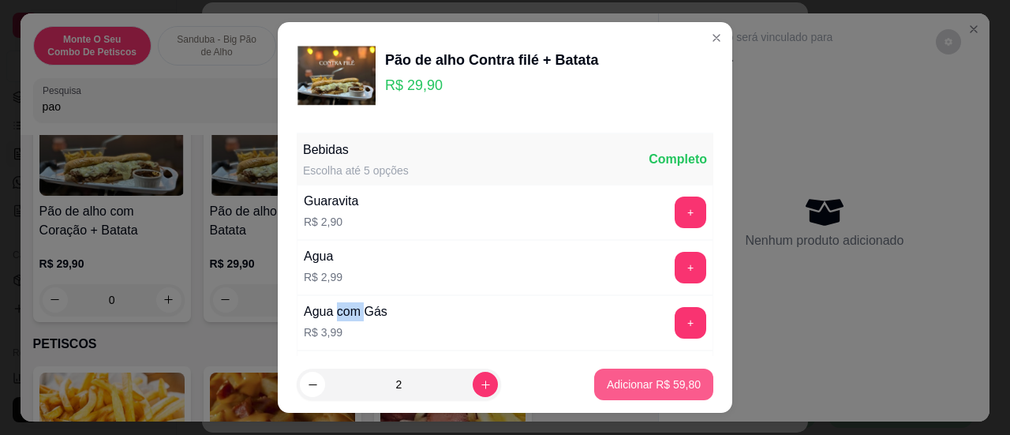
click at [661, 378] on p "Adicionar R$ 59,80" at bounding box center [654, 384] width 94 height 16
type input "2"
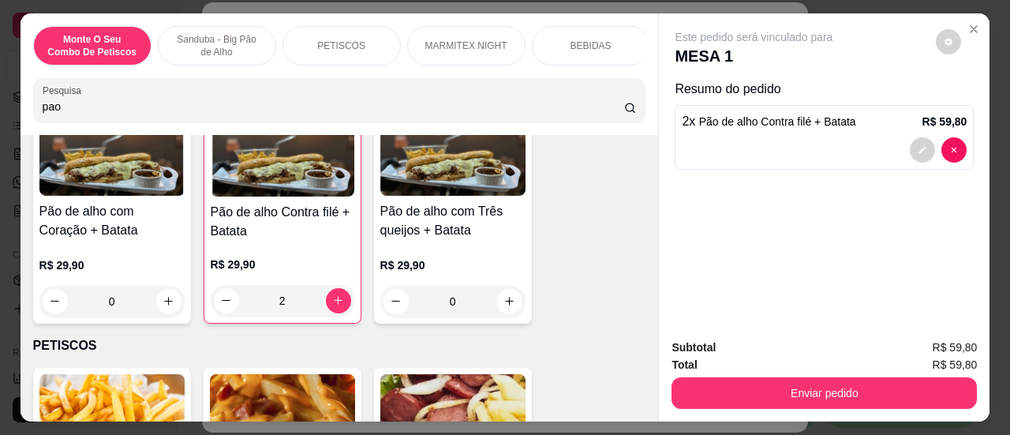
click at [177, 305] on div "0" at bounding box center [111, 302] width 145 height 32
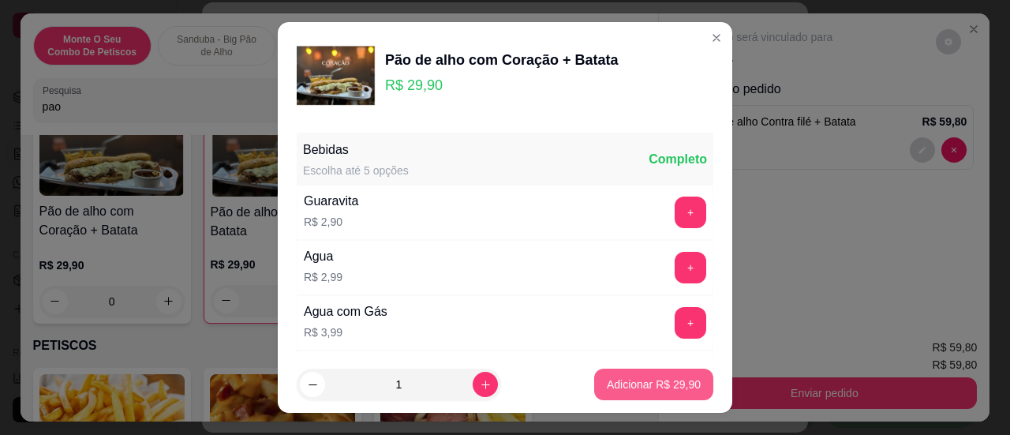
click at [663, 386] on p "Adicionar R$ 29,90" at bounding box center [654, 384] width 94 height 16
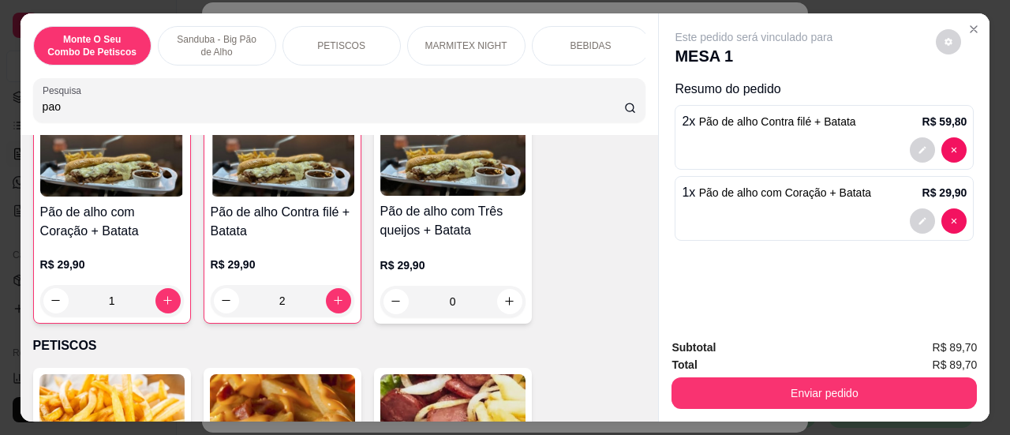
click at [163, 309] on div "1" at bounding box center [112, 301] width 144 height 32
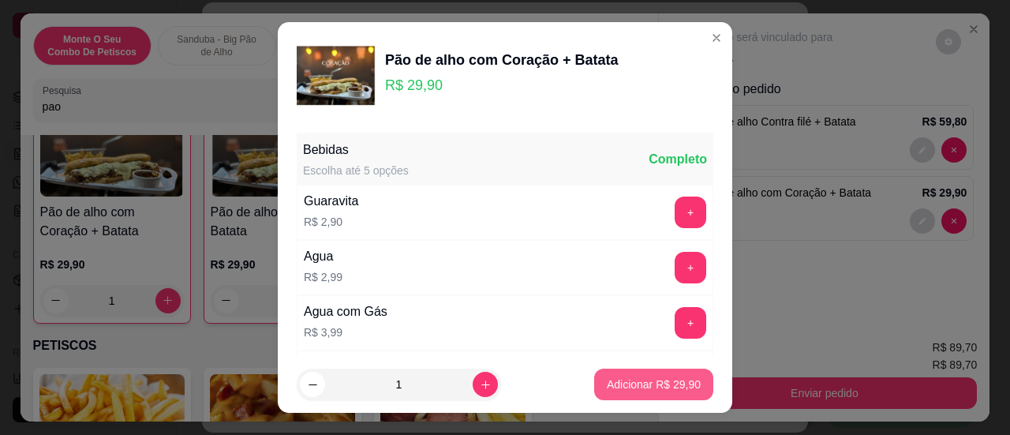
click at [644, 390] on p "Adicionar R$ 29,90" at bounding box center [654, 384] width 94 height 16
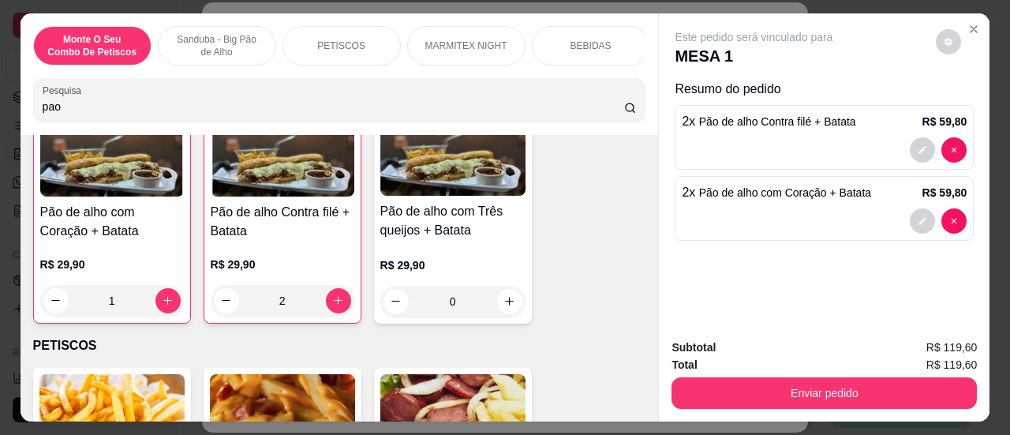
type input "2"
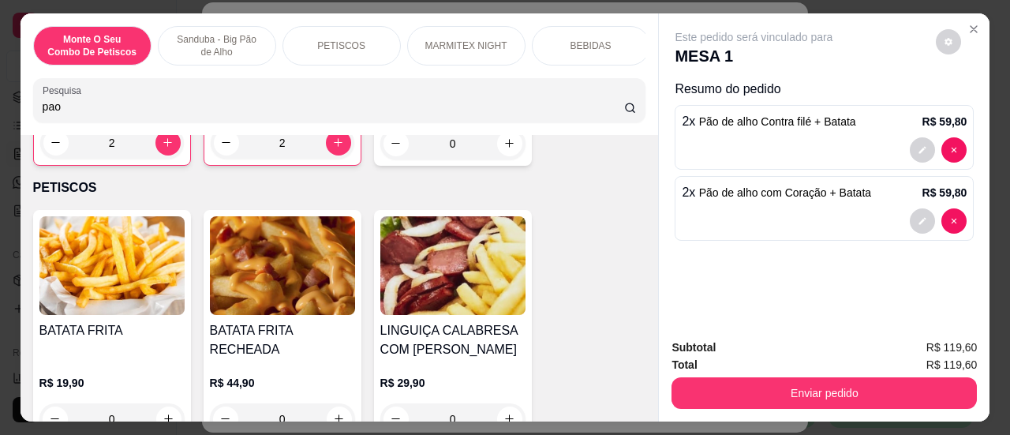
scroll to position [1026, 0]
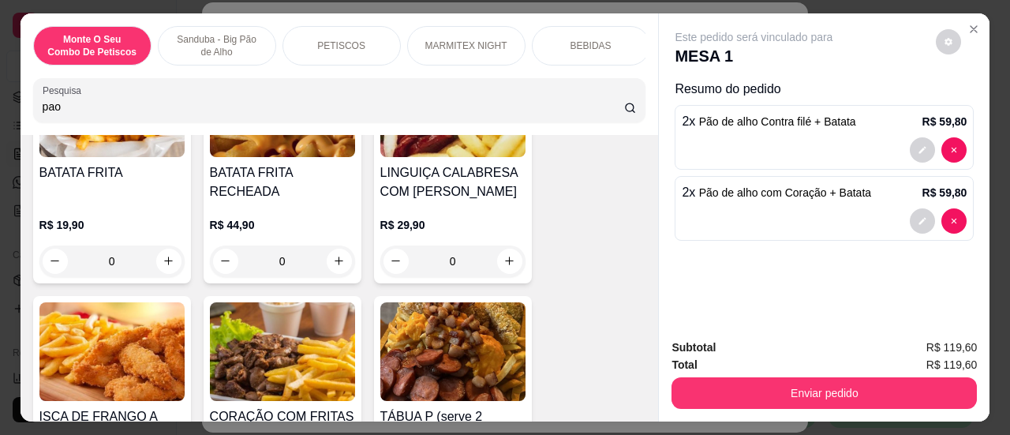
click at [336, 261] on div "0" at bounding box center [282, 261] width 145 height 32
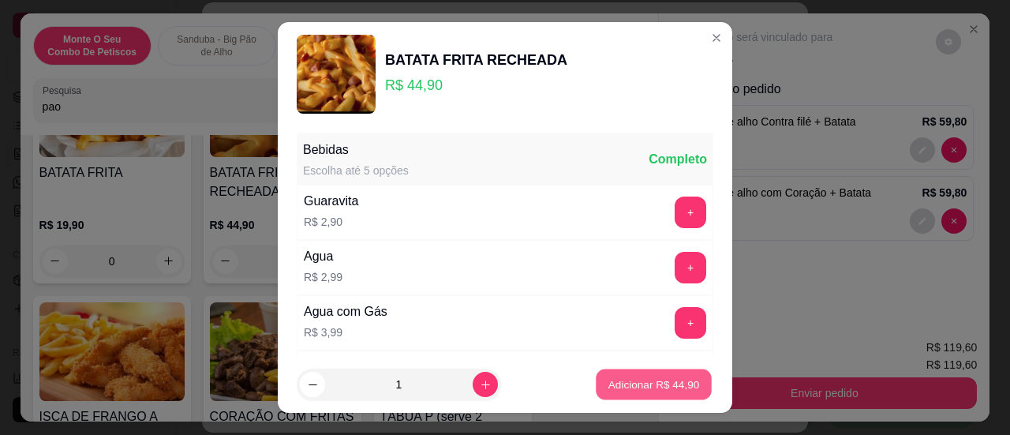
click at [634, 388] on p "Adicionar R$ 44,90" at bounding box center [654, 384] width 92 height 15
type input "1"
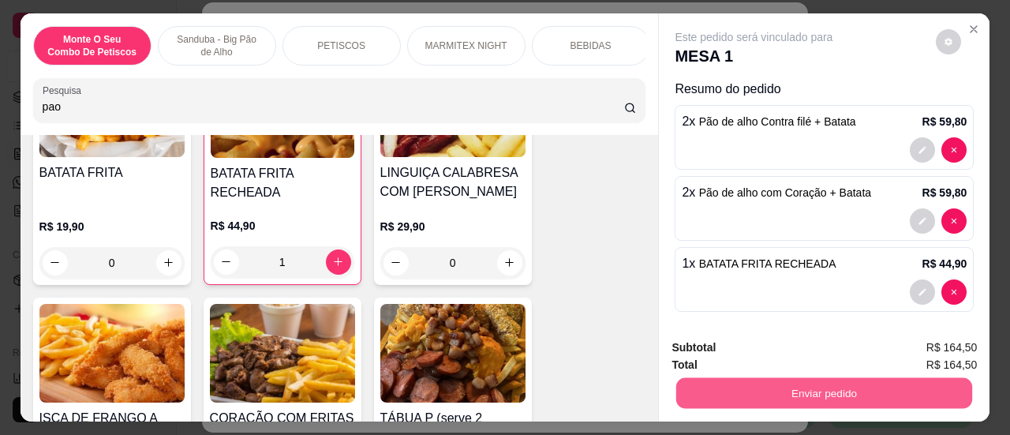
click at [769, 394] on button "Enviar pedido" at bounding box center [824, 393] width 296 height 31
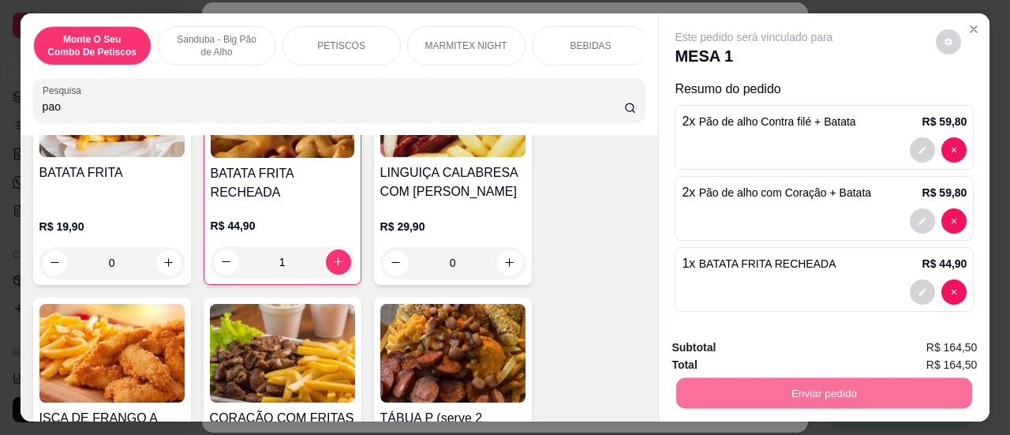
click at [912, 350] on button "Sim, quero registrar" at bounding box center [922, 349] width 118 height 30
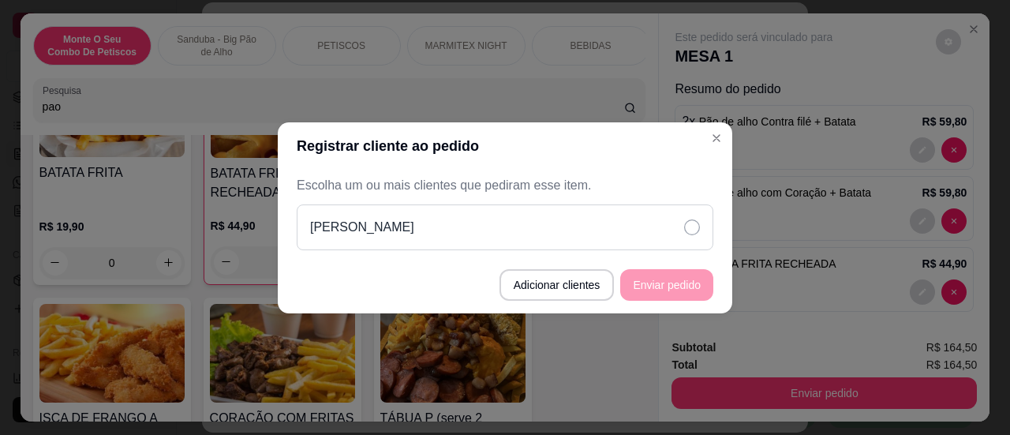
click at [693, 226] on icon at bounding box center [692, 227] width 16 height 16
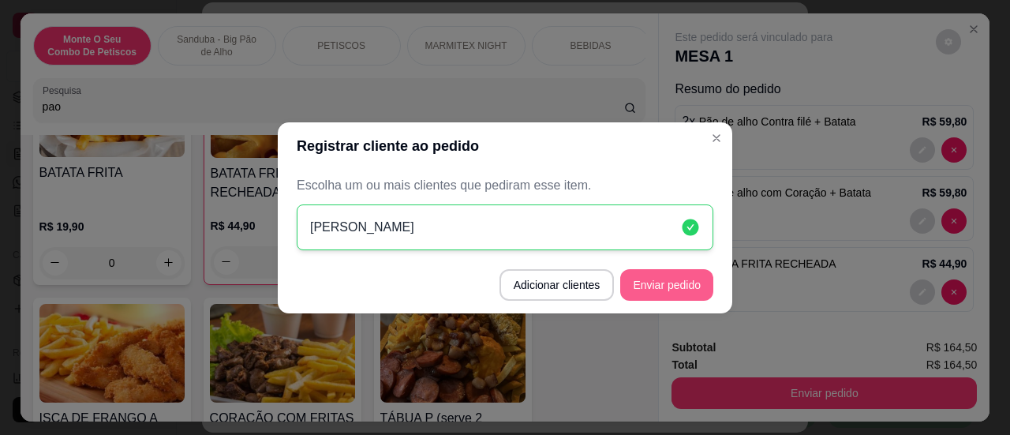
click at [675, 288] on button "Enviar pedido" at bounding box center [666, 285] width 93 height 32
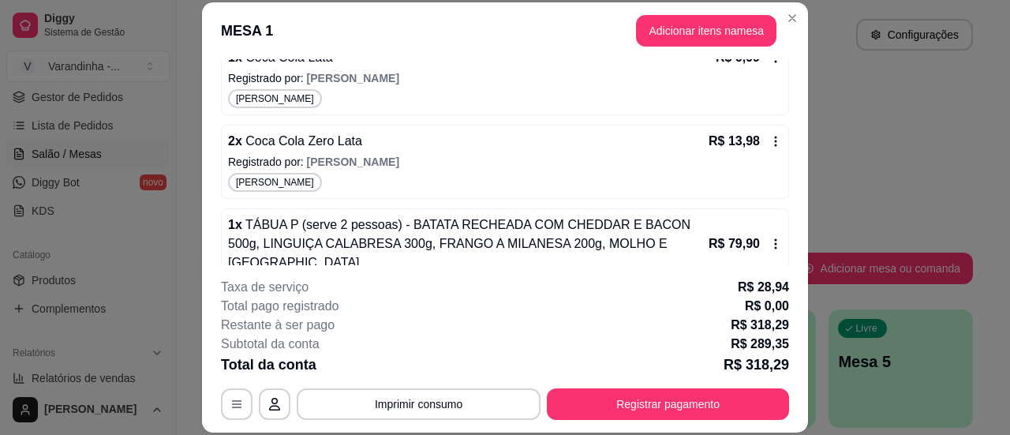
scroll to position [395, 0]
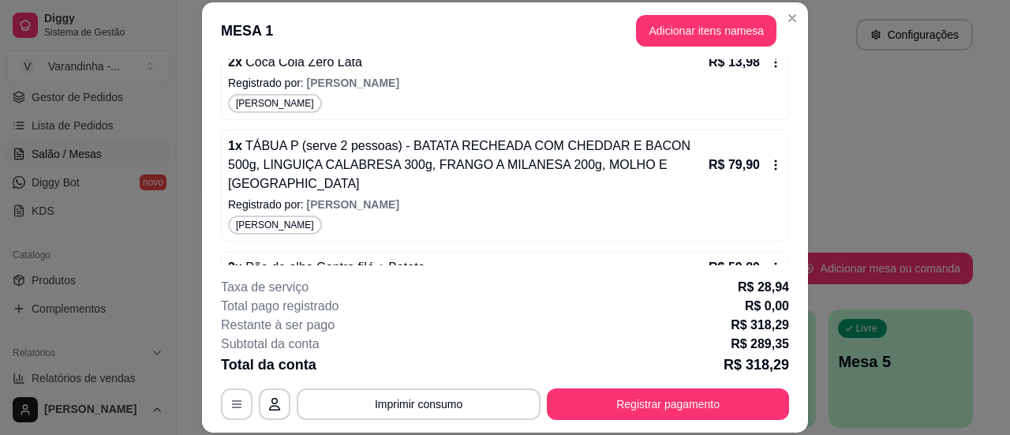
click at [769, 159] on icon at bounding box center [775, 165] width 13 height 13
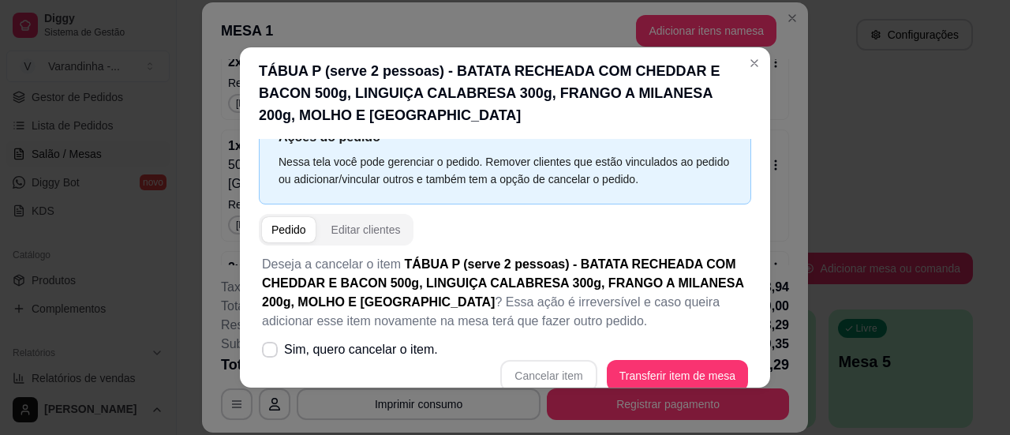
scroll to position [54, 0]
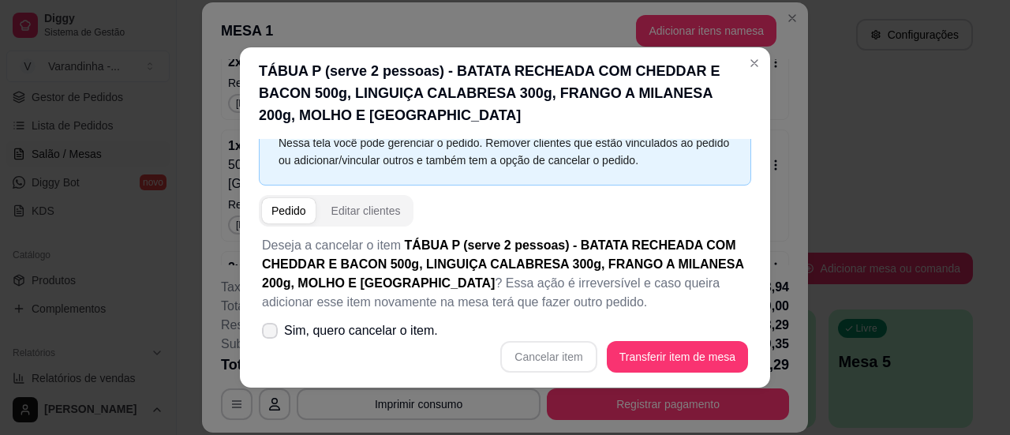
click at [264, 336] on span at bounding box center [270, 331] width 16 height 16
click at [264, 336] on input "Sim, quero cancelar o item." at bounding box center [266, 339] width 10 height 10
checkbox input "true"
click at [544, 367] on button "Cancelar item" at bounding box center [548, 357] width 96 height 32
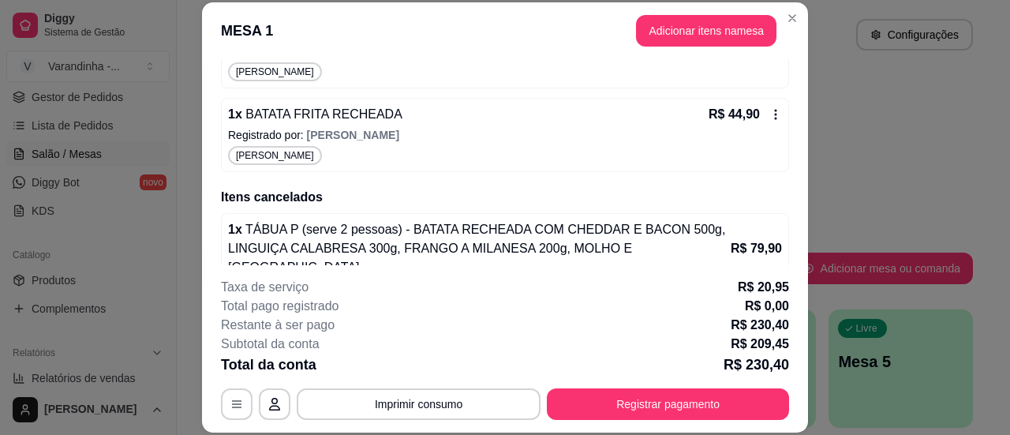
scroll to position [610, 0]
